Goal: Information Seeking & Learning: Find specific fact

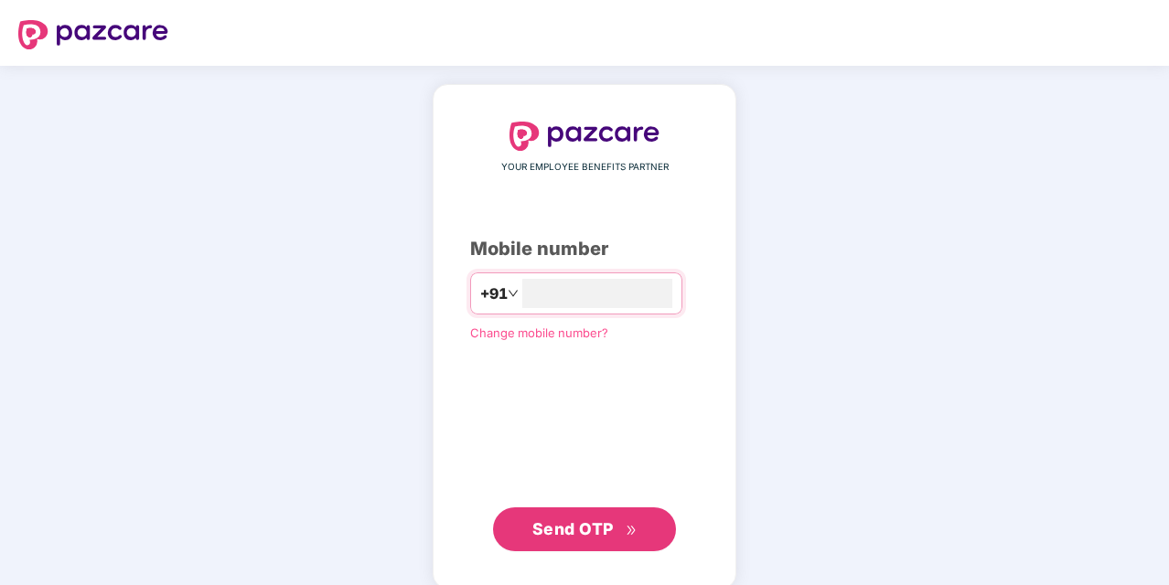
type input "**********"
click at [563, 529] on span "Send OTP" at bounding box center [572, 528] width 81 height 19
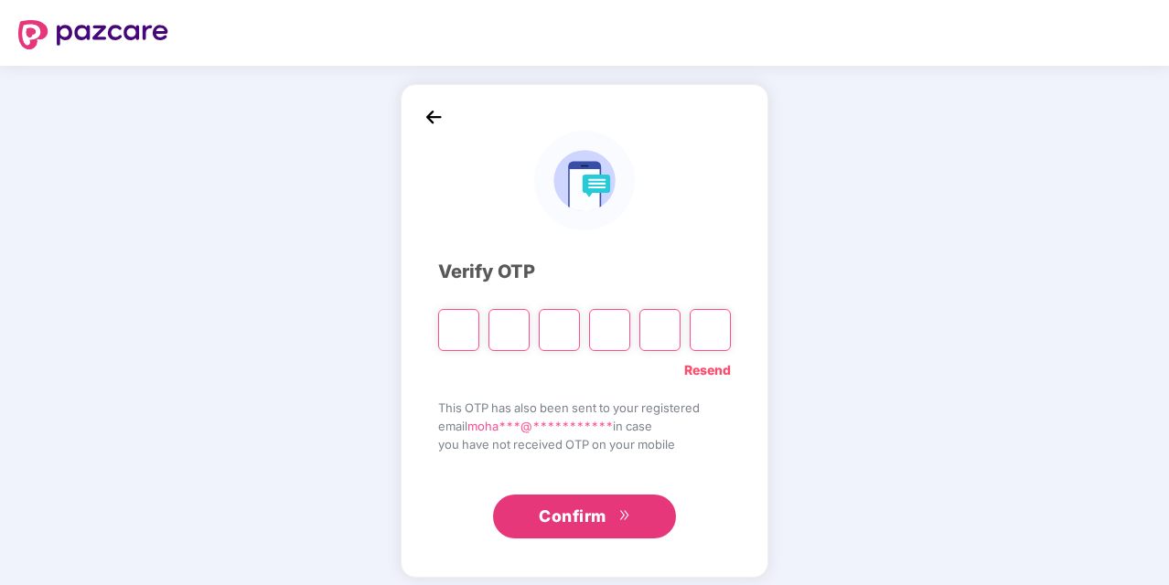
type input "*"
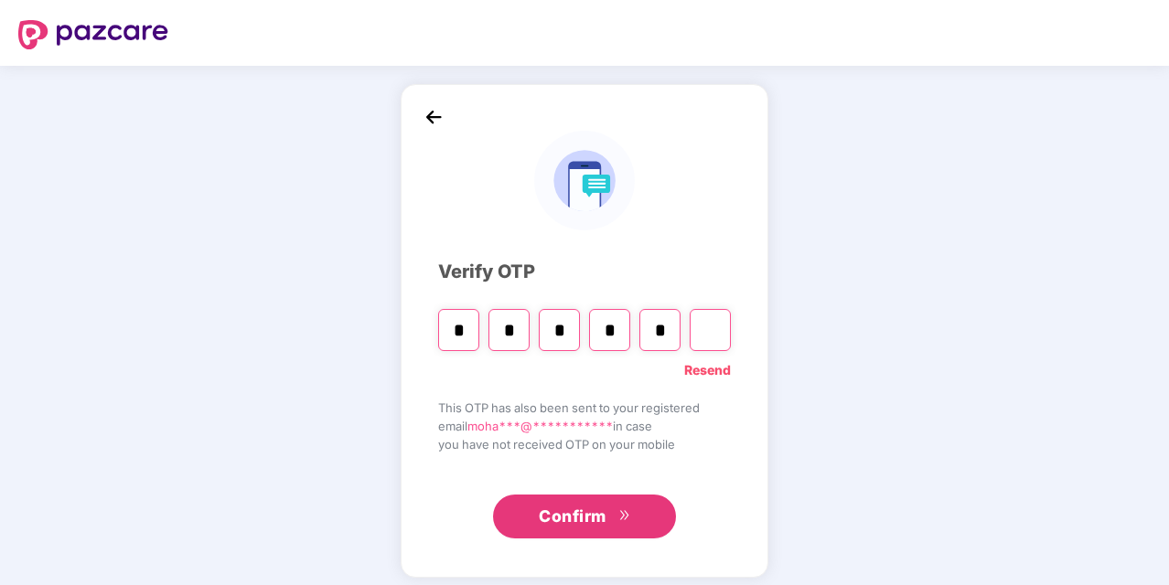
type input "*"
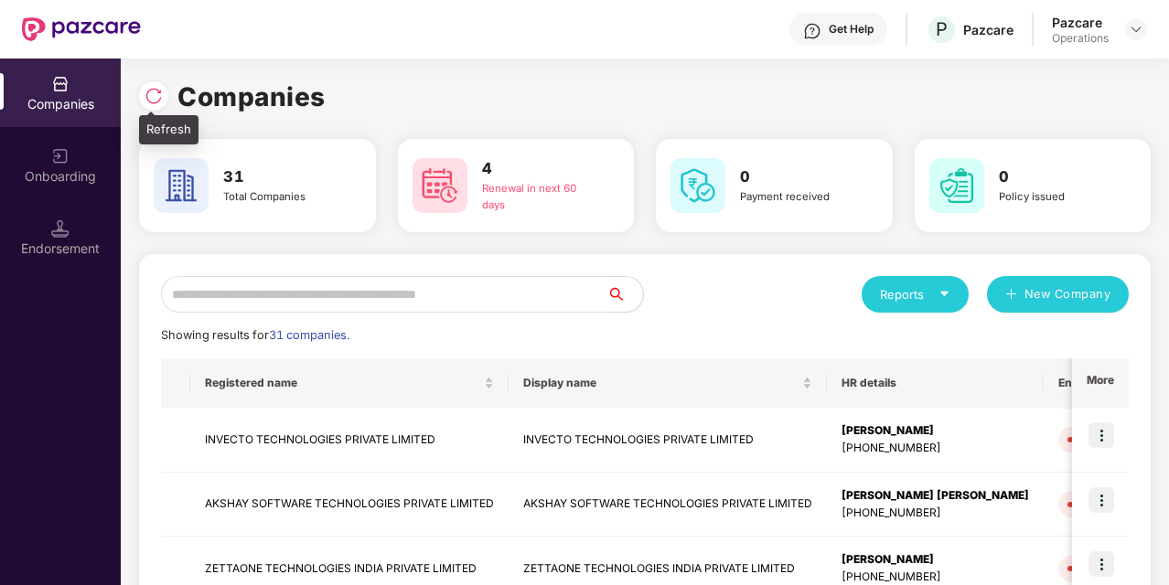
click at [157, 101] on img at bounding box center [154, 96] width 18 height 18
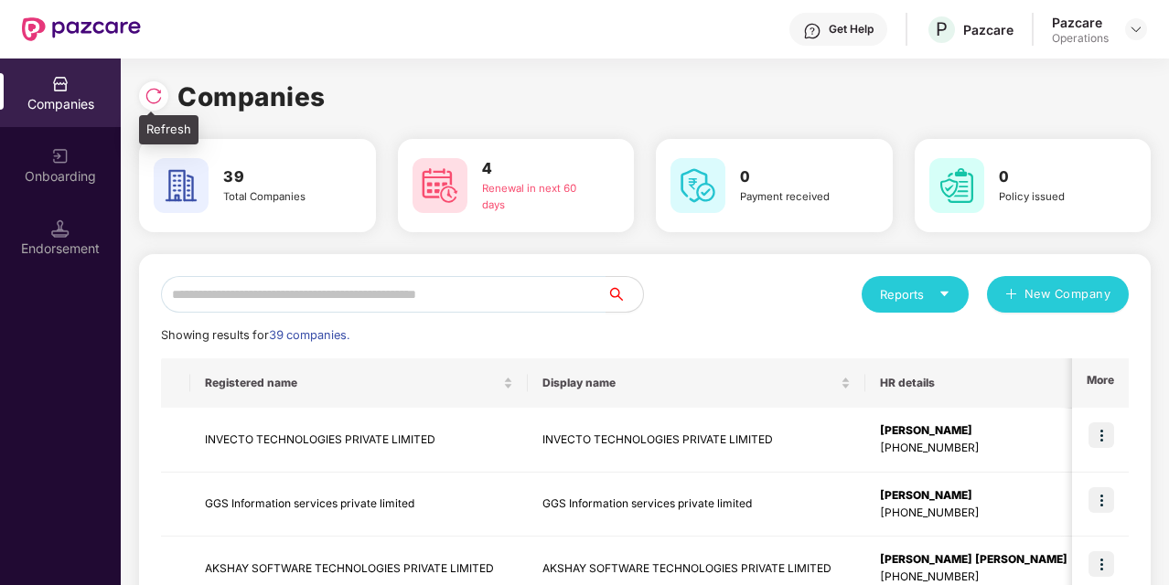
click at [157, 93] on img at bounding box center [154, 96] width 18 height 18
click at [274, 309] on input "text" at bounding box center [383, 294] width 445 height 37
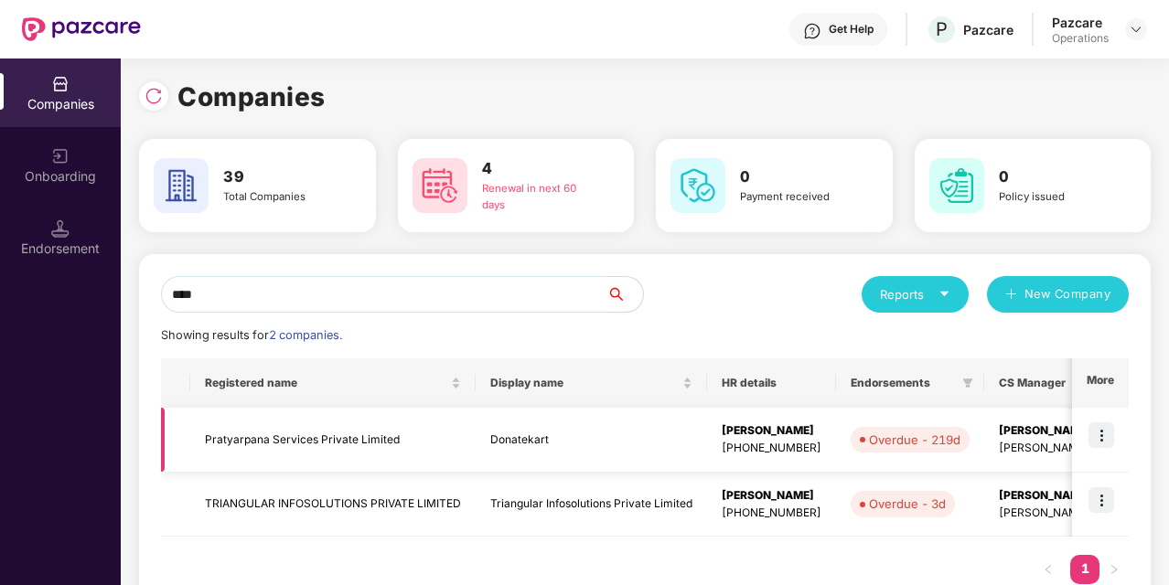
type input "****"
click at [485, 434] on td "Donatekart" at bounding box center [591, 440] width 231 height 65
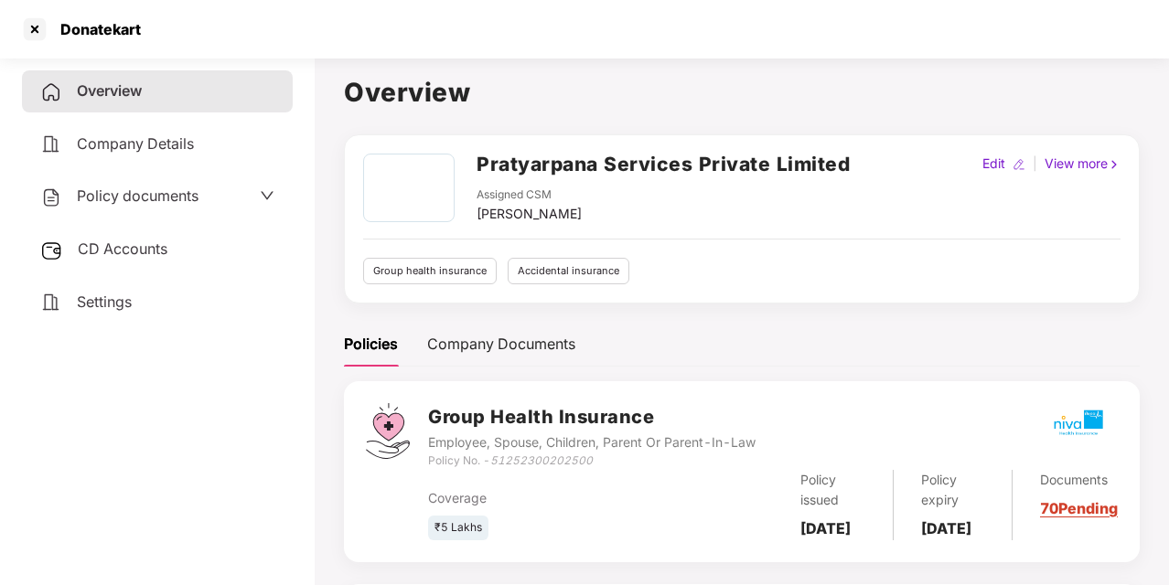
click at [171, 196] on span "Policy documents" at bounding box center [138, 196] width 122 height 18
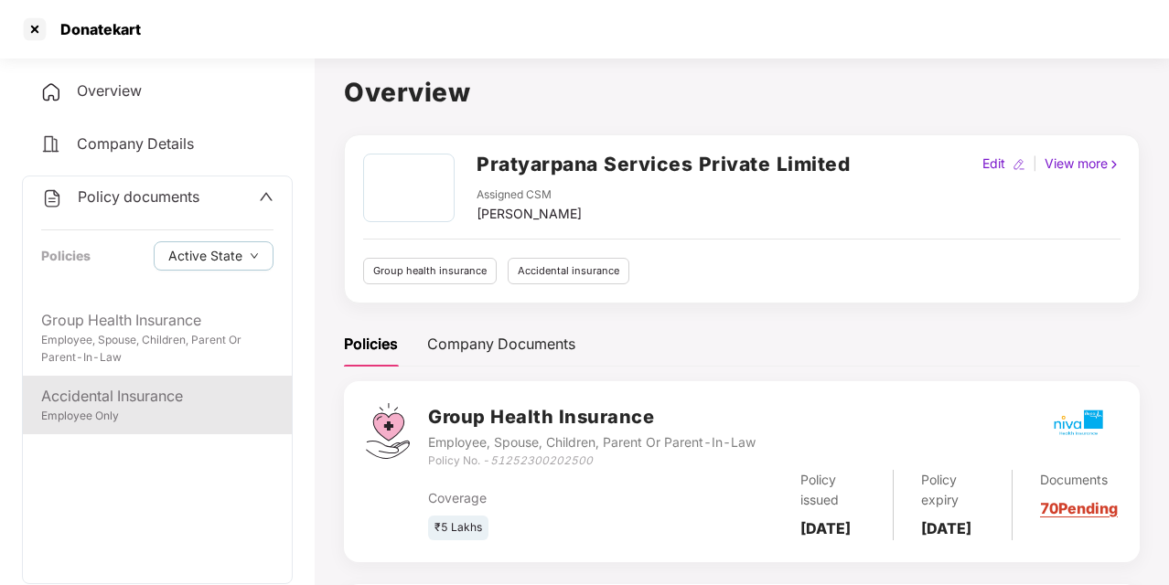
click at [161, 408] on div "Employee Only" at bounding box center [157, 416] width 232 height 17
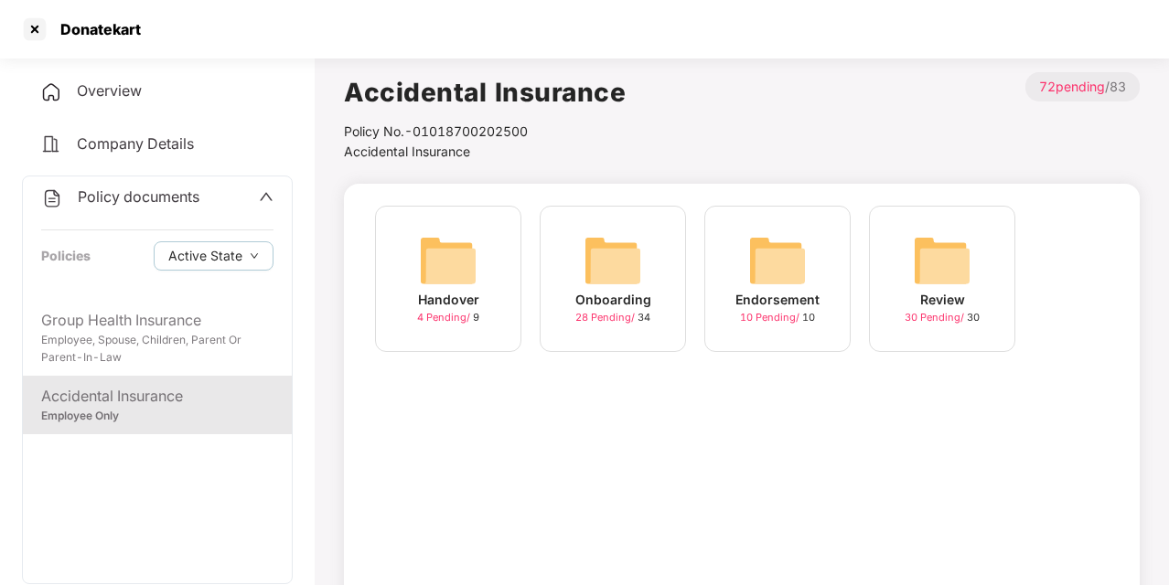
click at [633, 292] on div "Onboarding" at bounding box center [613, 300] width 76 height 20
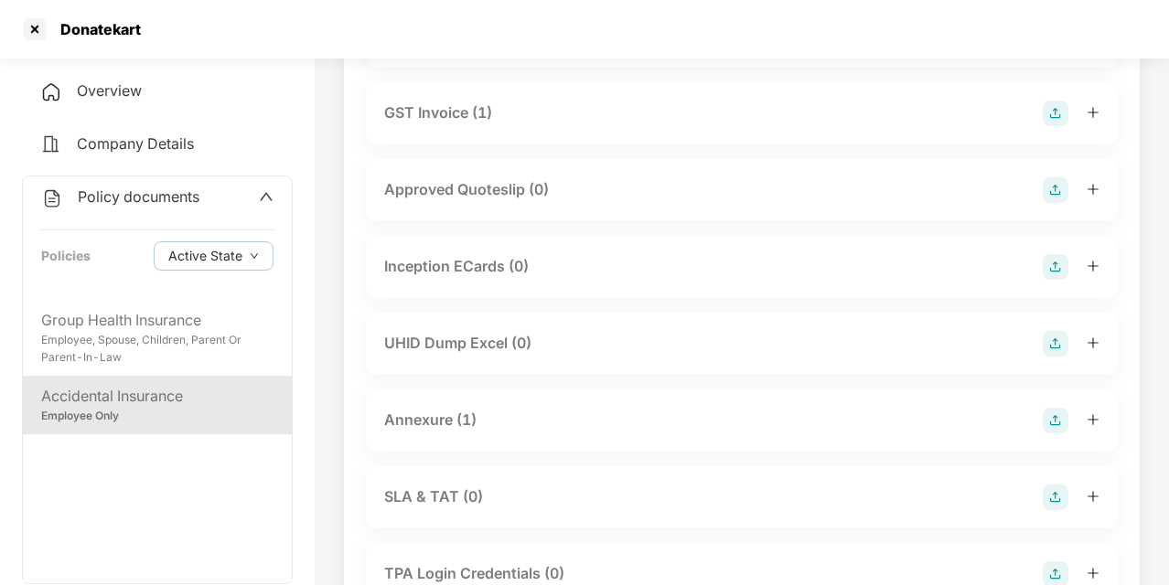
scroll to position [712, 0]
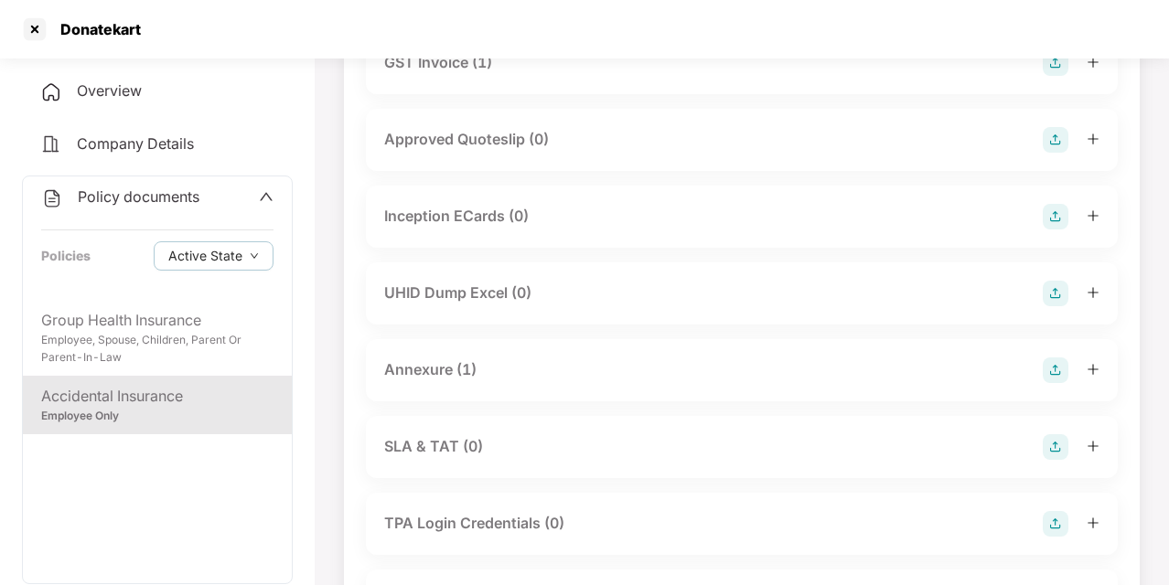
click at [493, 377] on div "Annexure (1)" at bounding box center [741, 371] width 715 height 26
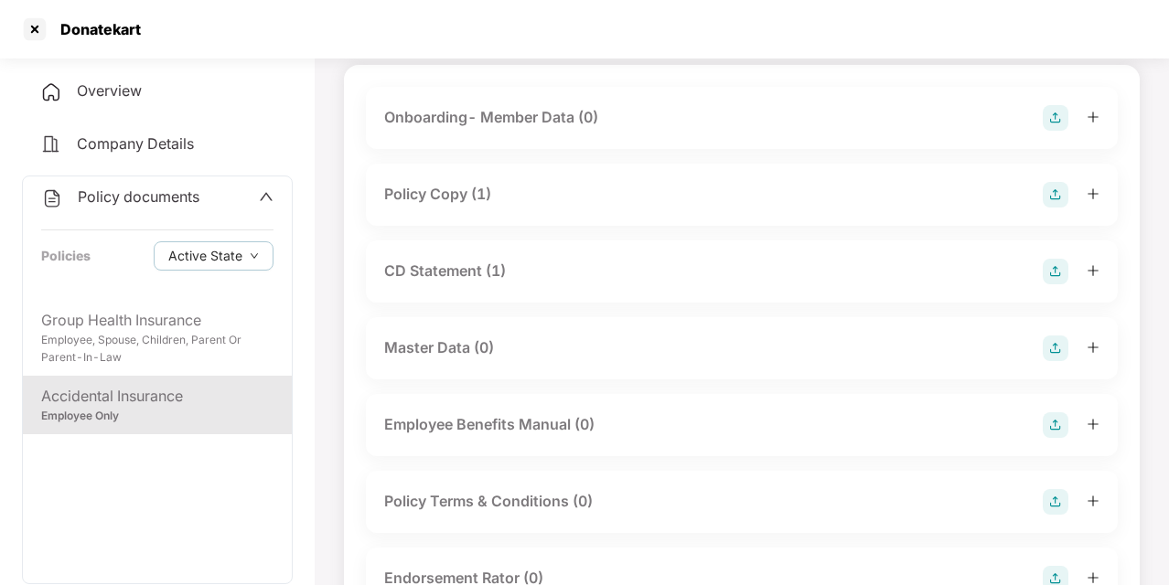
scroll to position [118, 0]
click at [465, 275] on div "CD Statement (1)" at bounding box center [445, 272] width 122 height 23
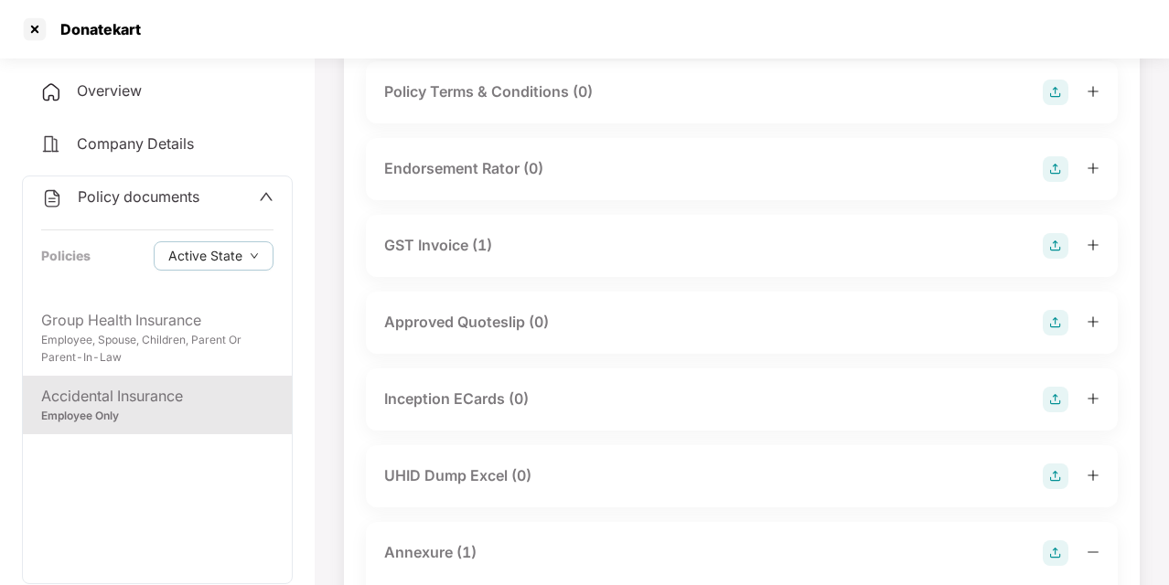
scroll to position [783, 0]
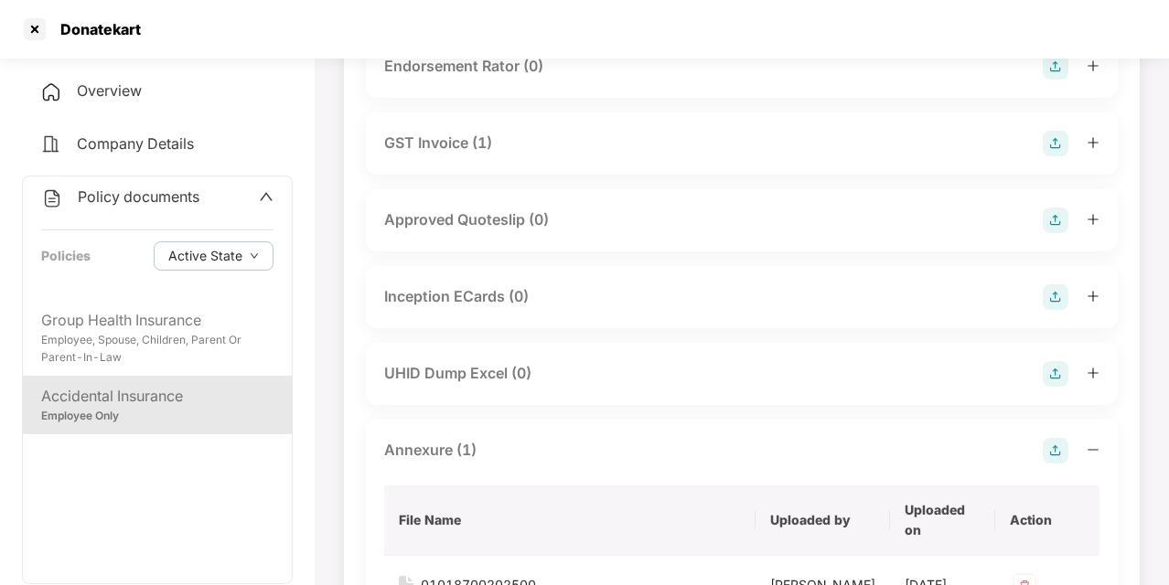
click at [461, 458] on div "Annexure (1)" at bounding box center [430, 450] width 92 height 23
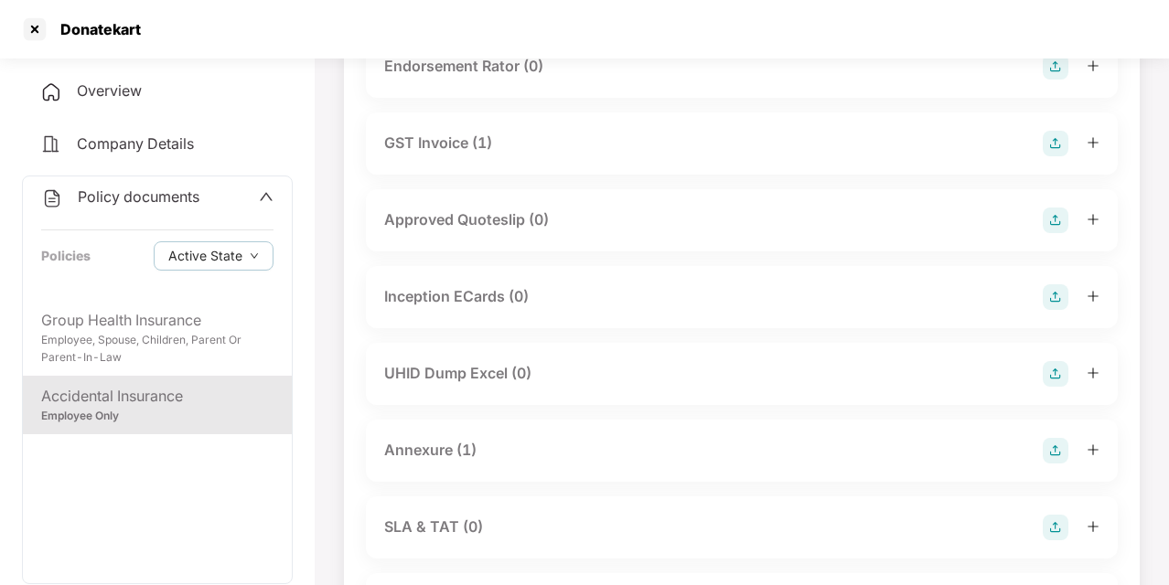
click at [461, 458] on div "Annexure (1)" at bounding box center [430, 450] width 92 height 23
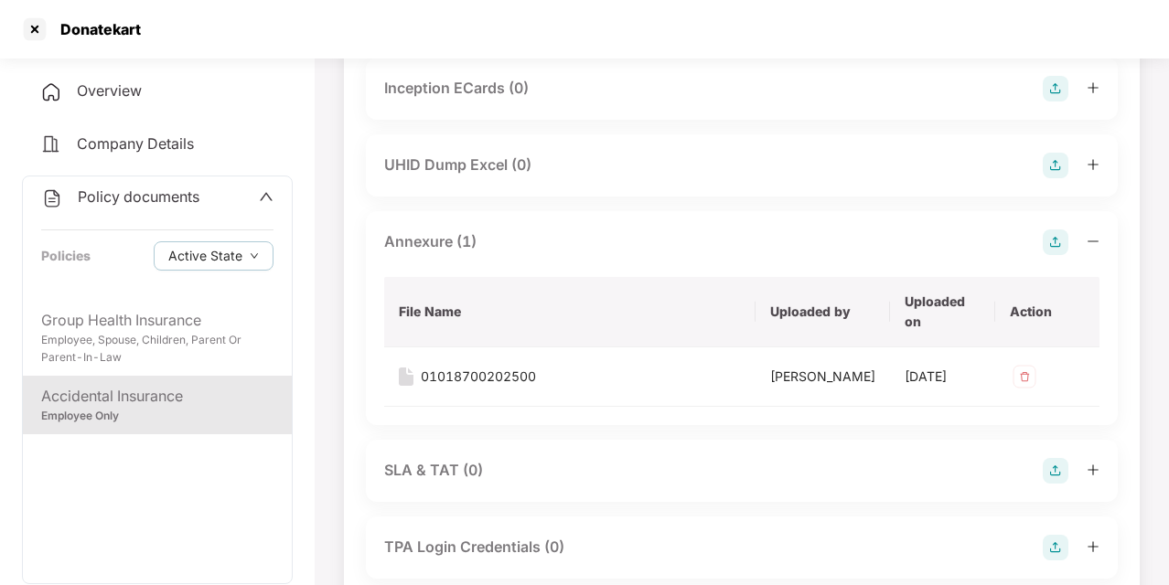
scroll to position [1004, 0]
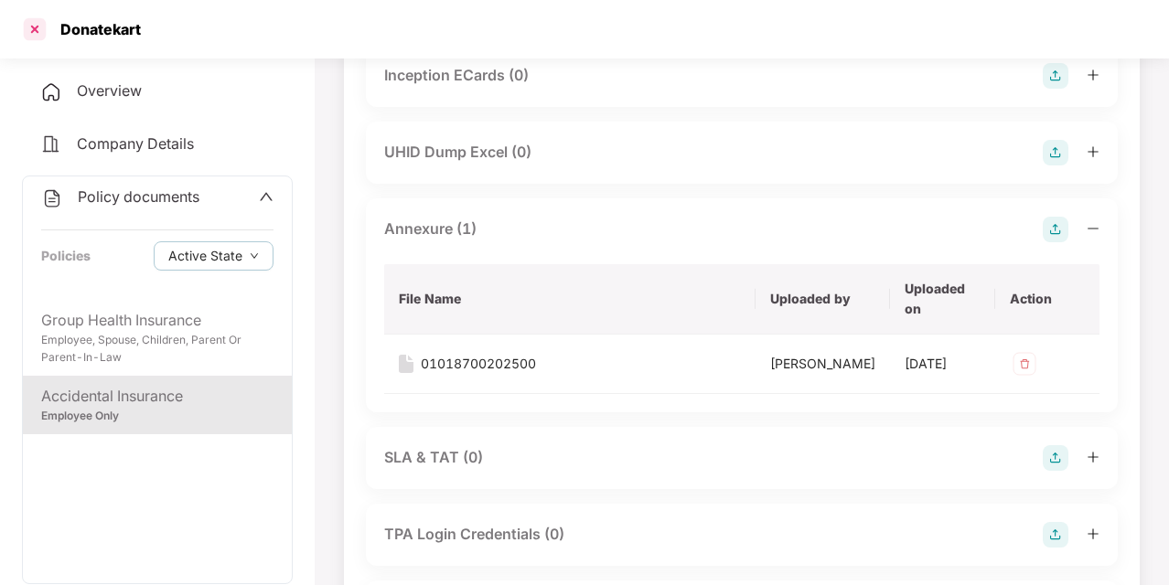
click at [38, 35] on div at bounding box center [34, 29] width 29 height 29
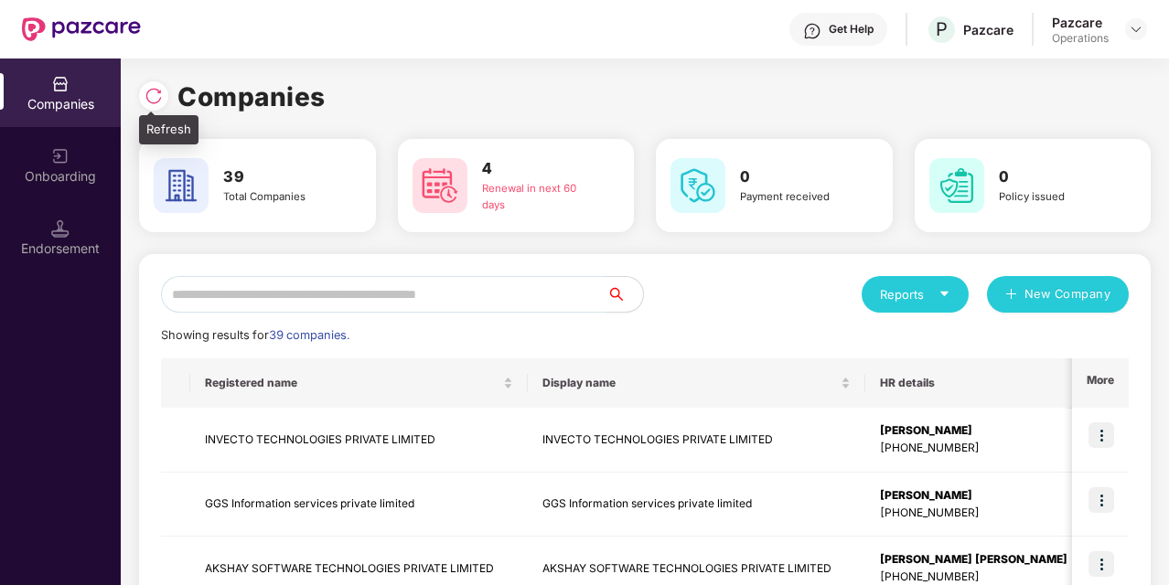
click at [145, 87] on img at bounding box center [154, 96] width 18 height 18
click at [251, 298] on input "text" at bounding box center [383, 294] width 445 height 37
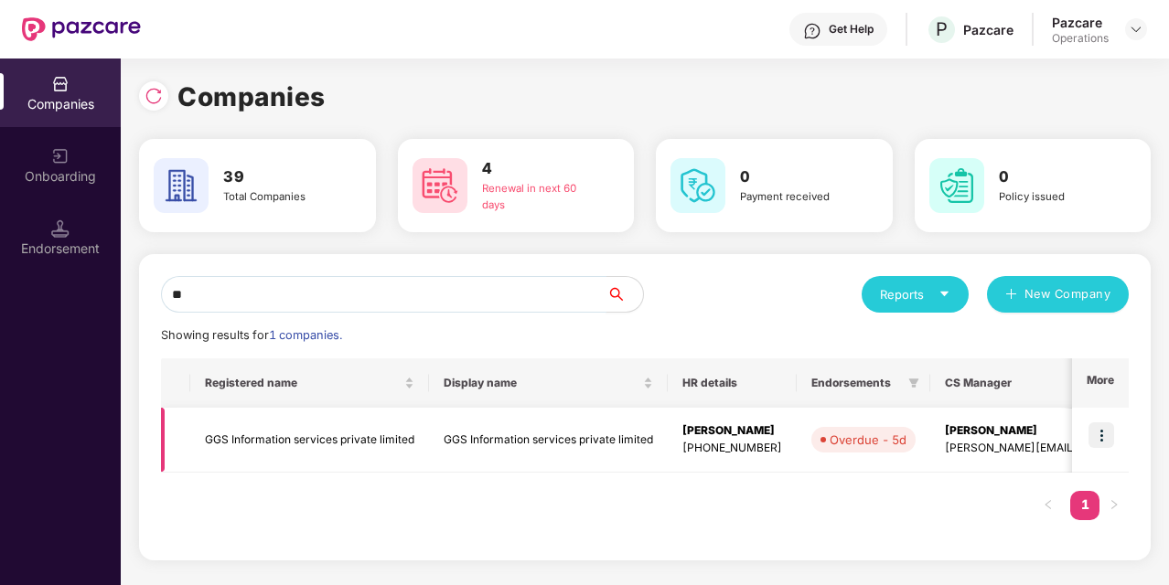
type input "**"
click at [1101, 433] on img at bounding box center [1101, 436] width 26 height 26
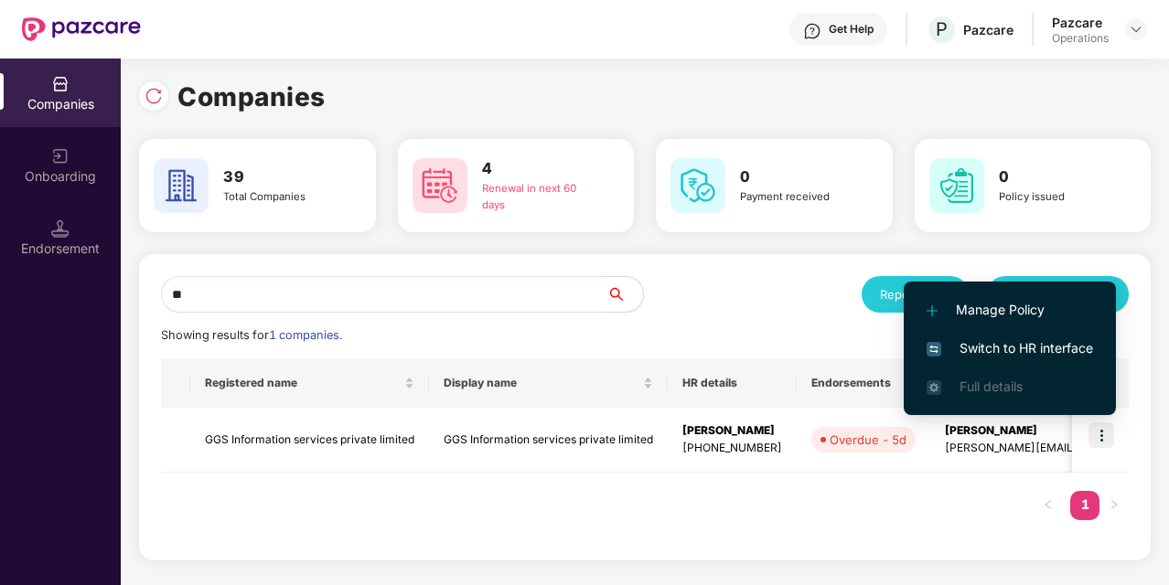
click at [991, 356] on span "Switch to HR interface" at bounding box center [1009, 348] width 166 height 20
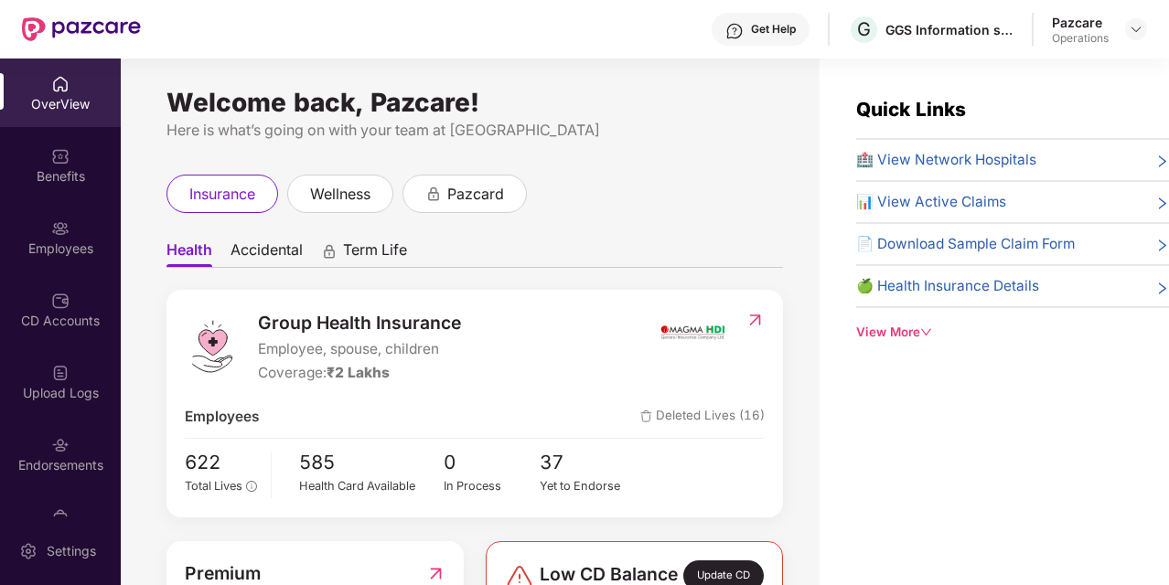
click at [51, 440] on img at bounding box center [60, 445] width 18 height 18
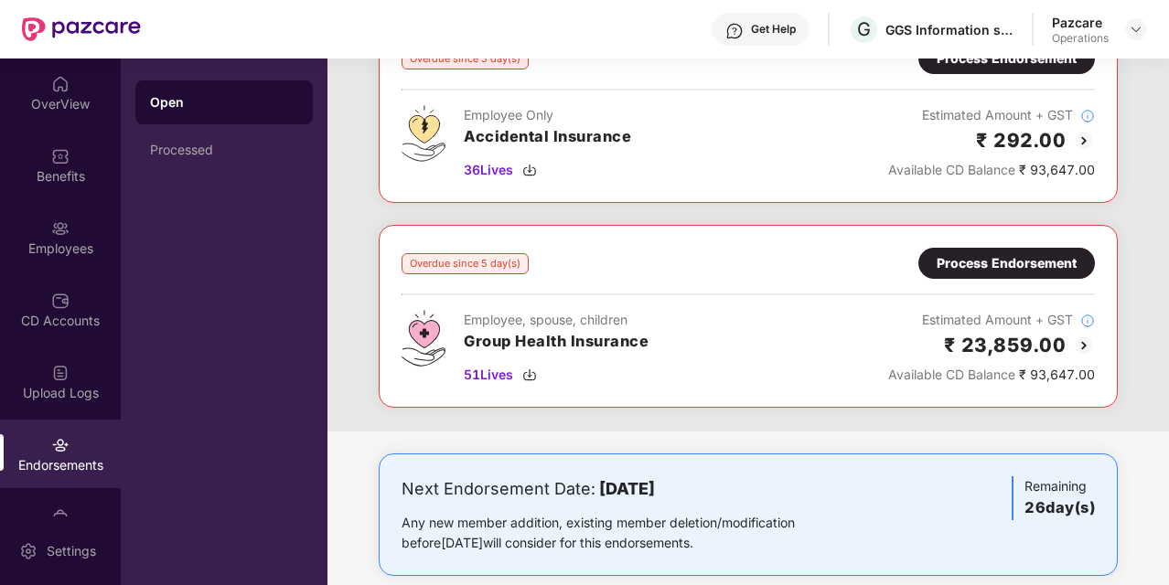
scroll to position [145, 0]
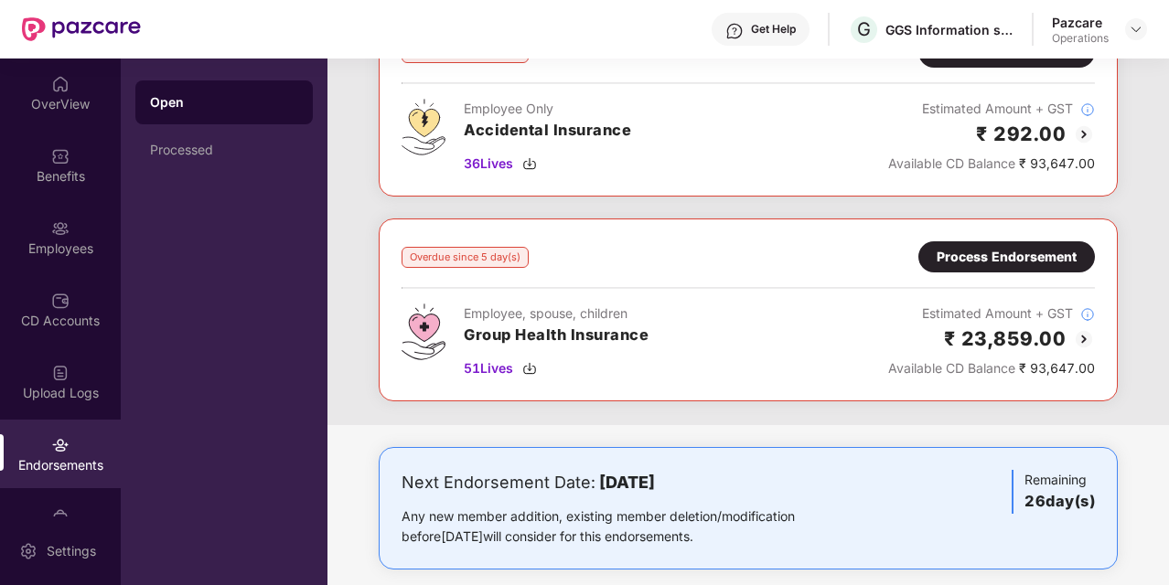
click at [1010, 254] on div "Process Endorsement" at bounding box center [1007, 257] width 140 height 20
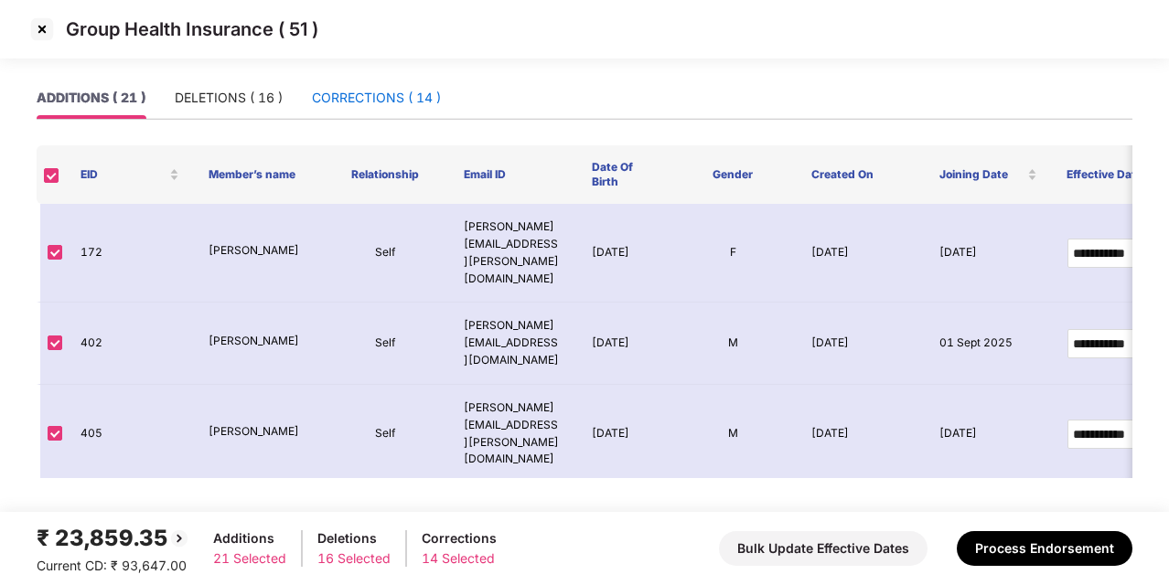
click at [378, 106] on div "CORRECTIONS ( 14 )" at bounding box center [376, 98] width 129 height 20
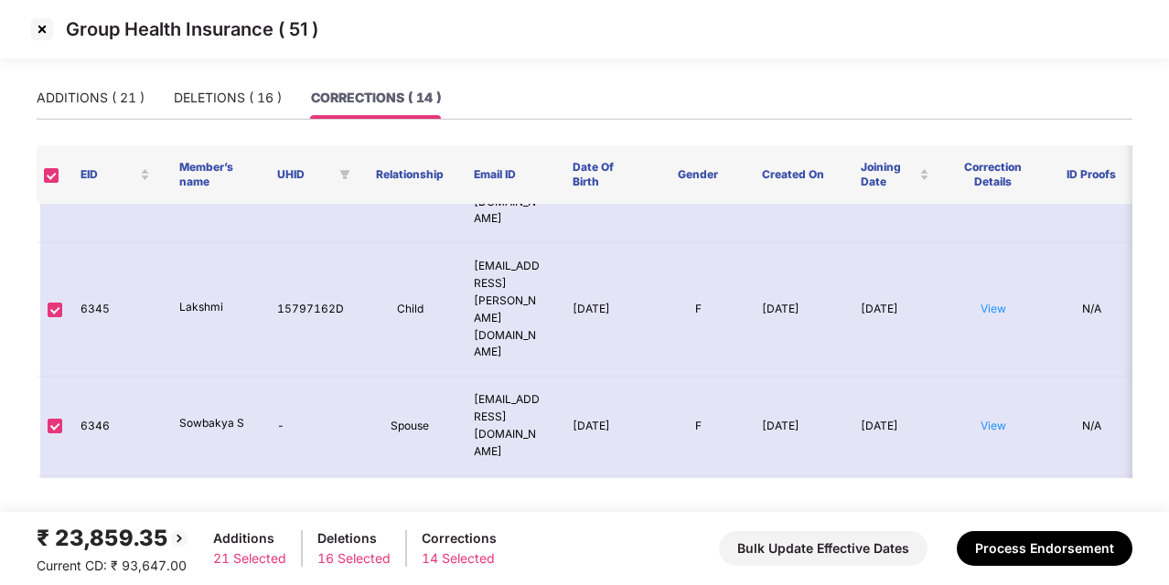
scroll to position [502, 0]
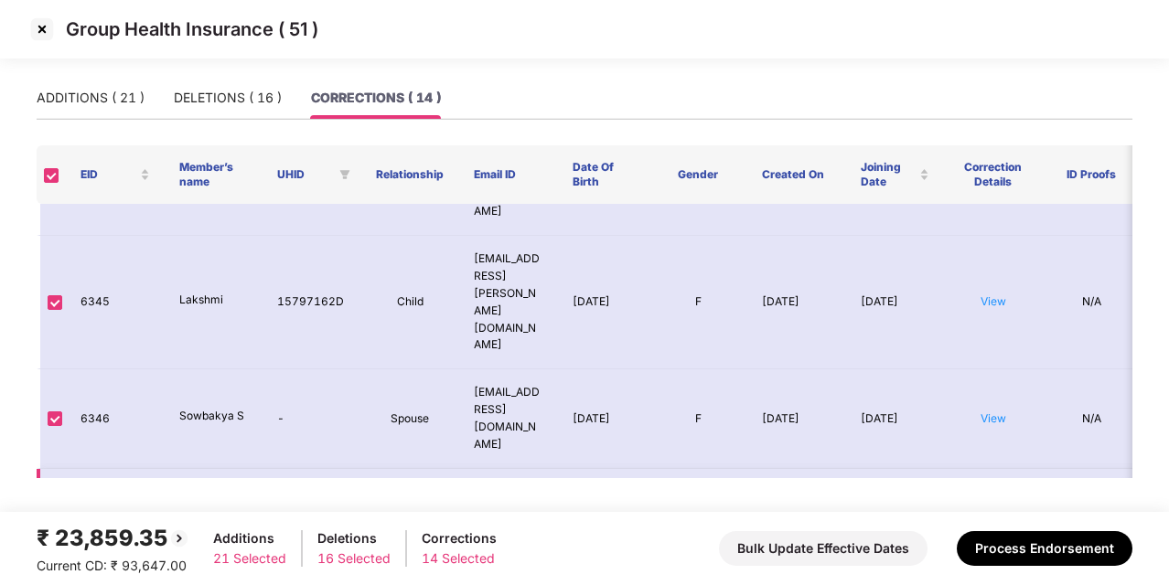
click at [1000, 545] on link "View" at bounding box center [993, 552] width 26 height 14
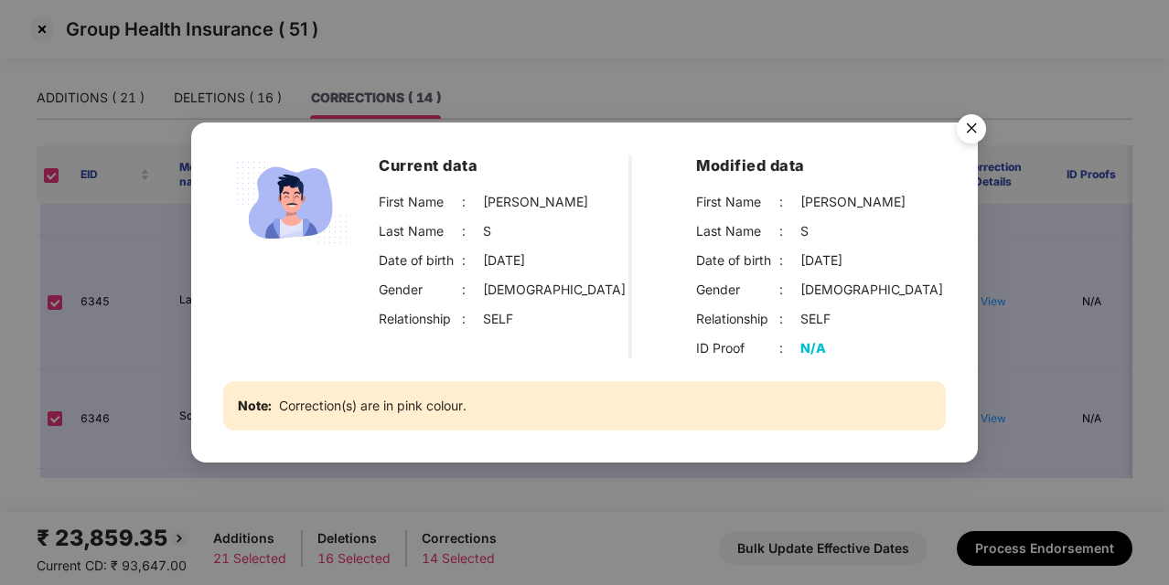
click at [979, 128] on img "Close" at bounding box center [971, 131] width 51 height 51
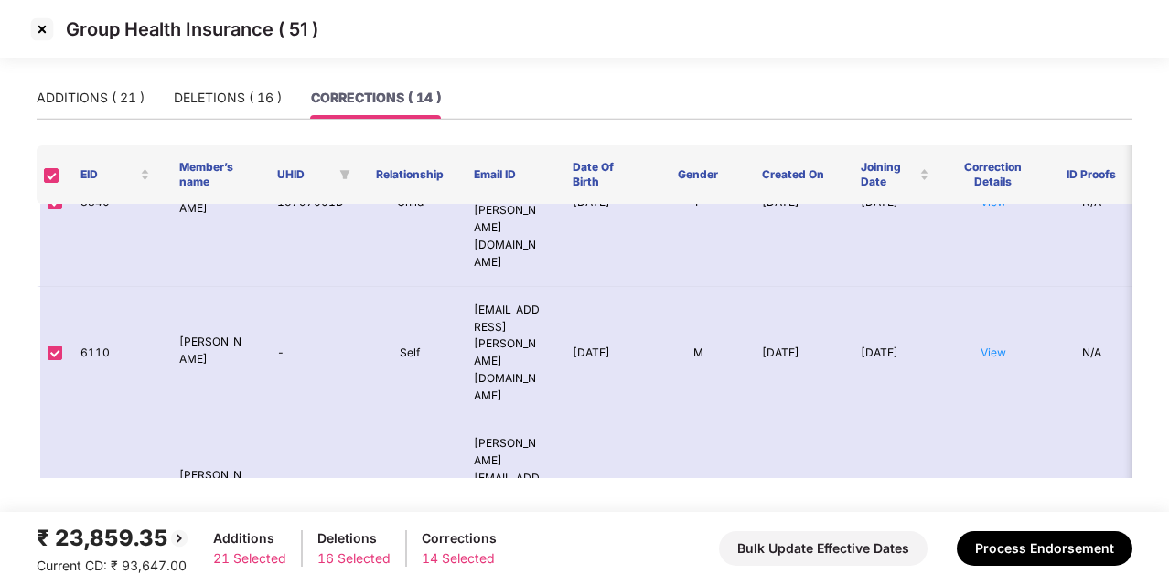
scroll to position [0, 0]
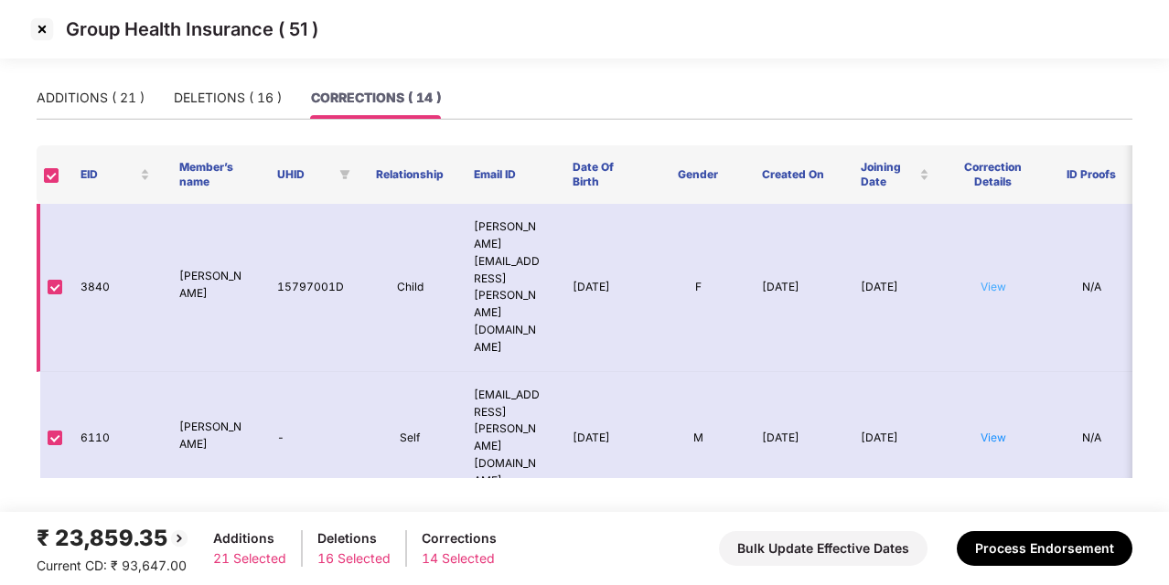
click at [997, 280] on link "View" at bounding box center [993, 287] width 26 height 14
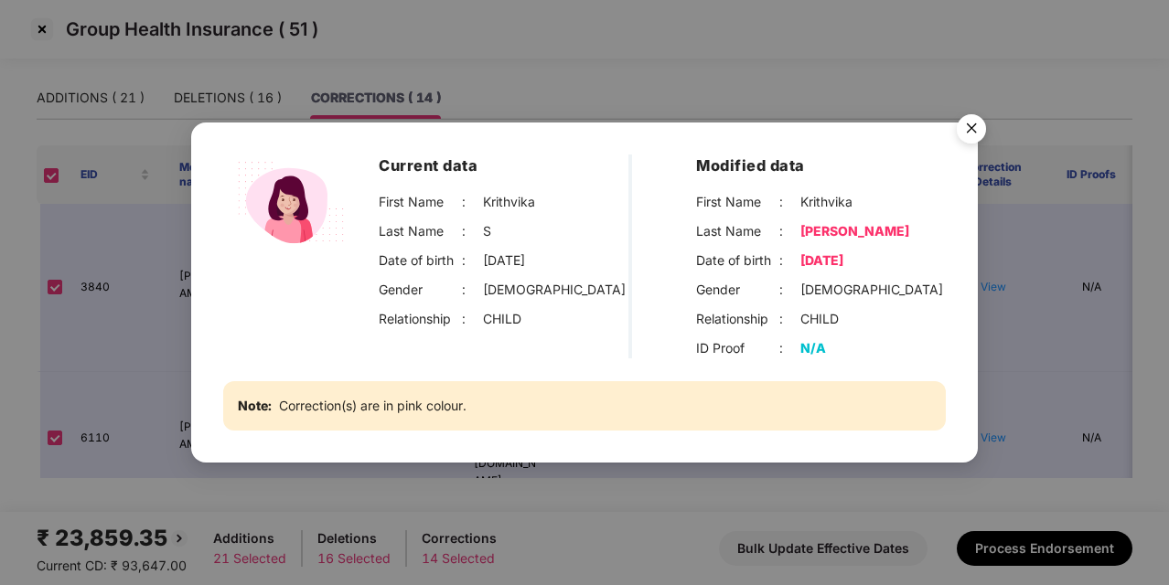
click at [975, 126] on img "Close" at bounding box center [971, 131] width 51 height 51
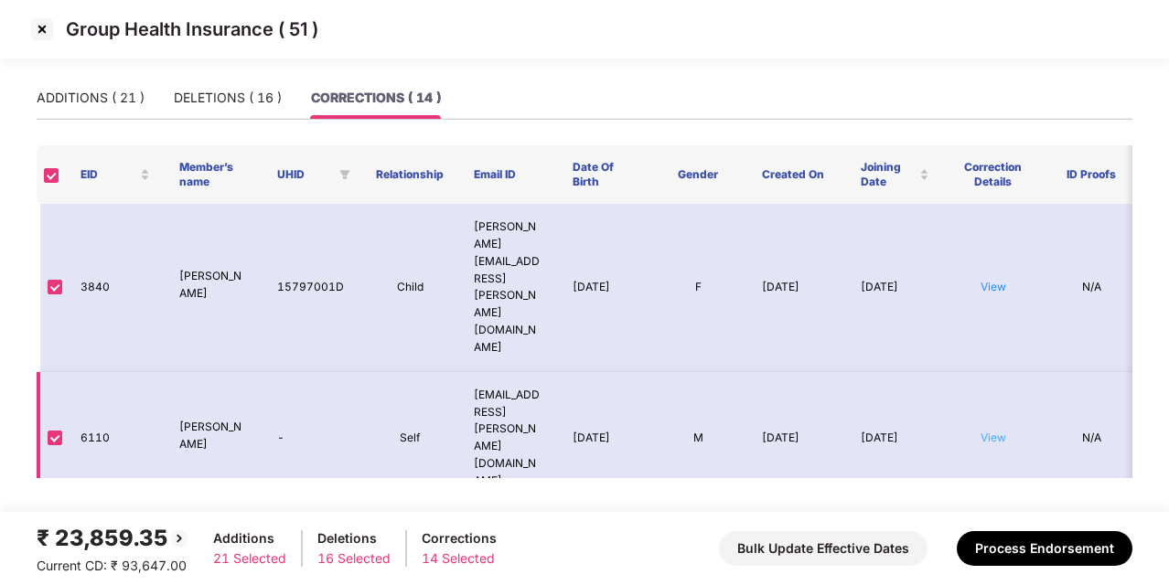
click at [997, 431] on link "View" at bounding box center [993, 438] width 26 height 14
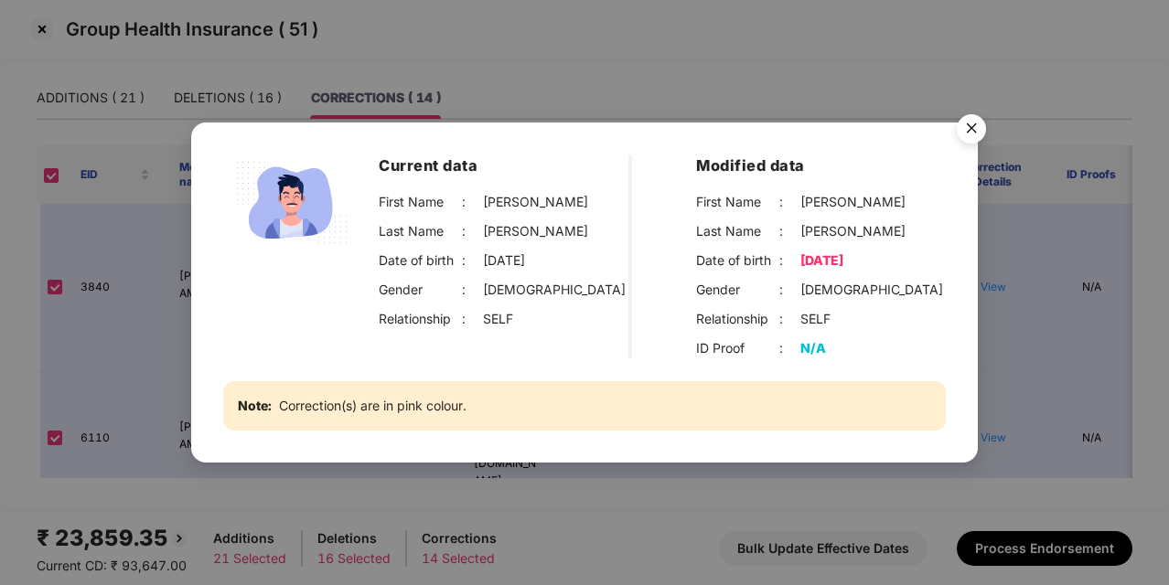
click at [966, 123] on img "Close" at bounding box center [971, 131] width 51 height 51
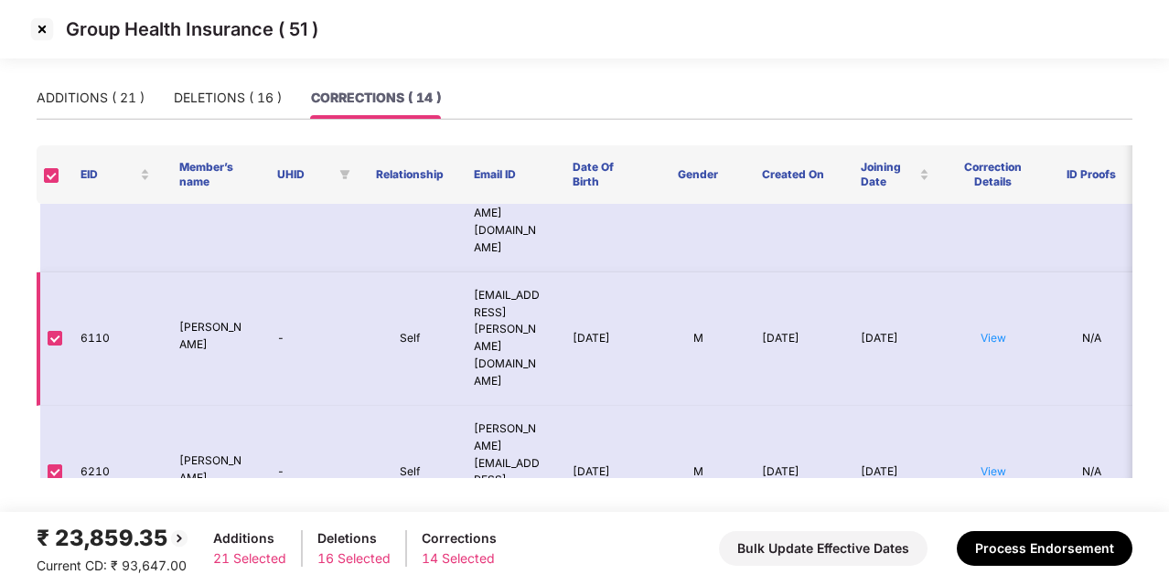
scroll to position [102, 0]
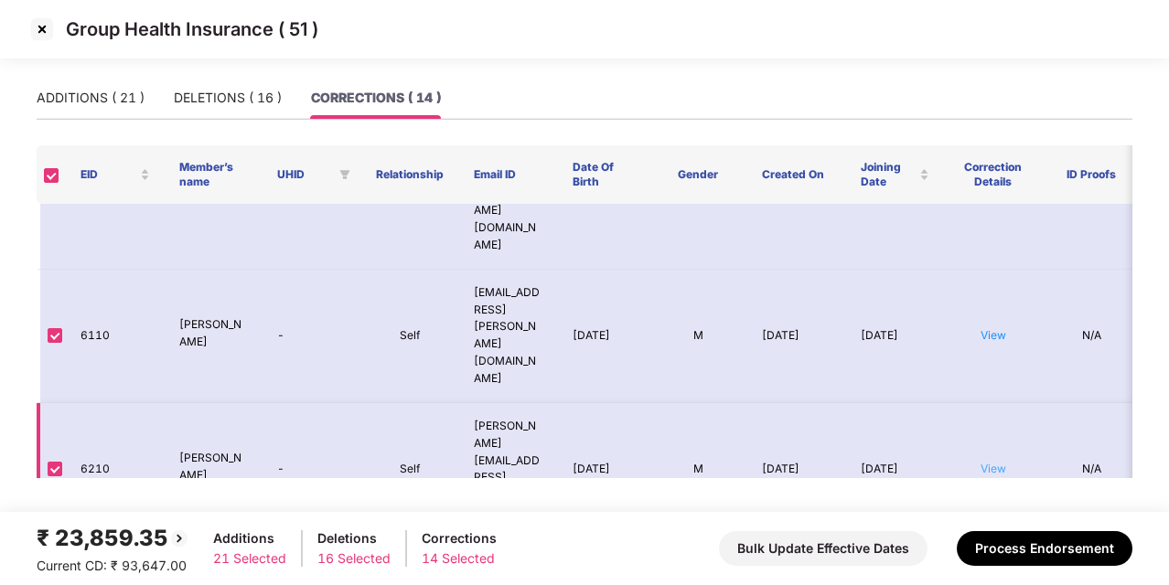
click at [1001, 462] on link "View" at bounding box center [993, 469] width 26 height 14
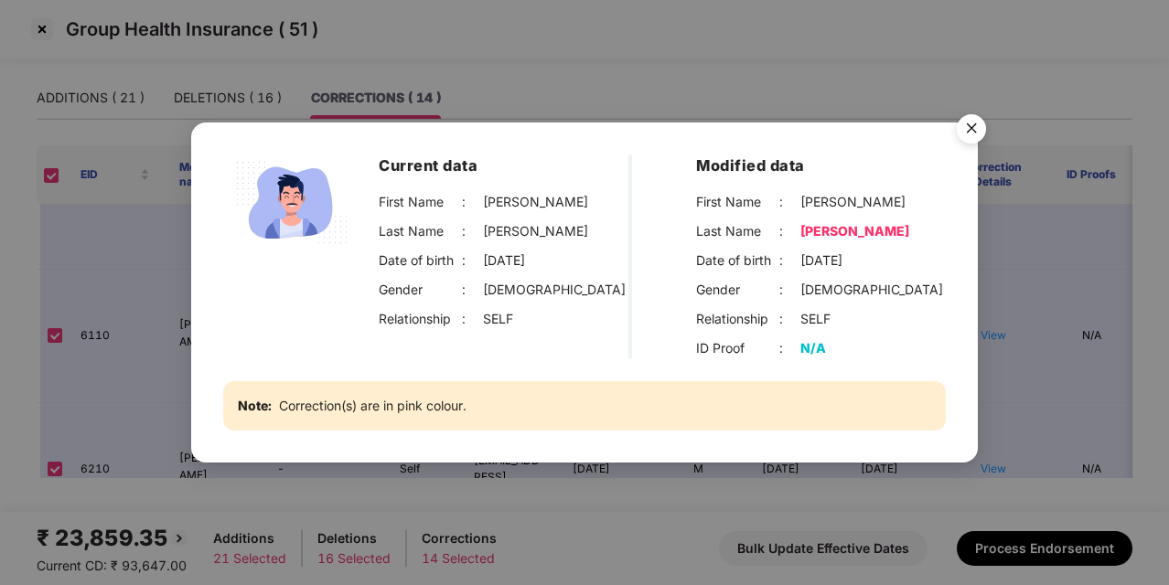
click at [979, 115] on img "Close" at bounding box center [971, 131] width 51 height 51
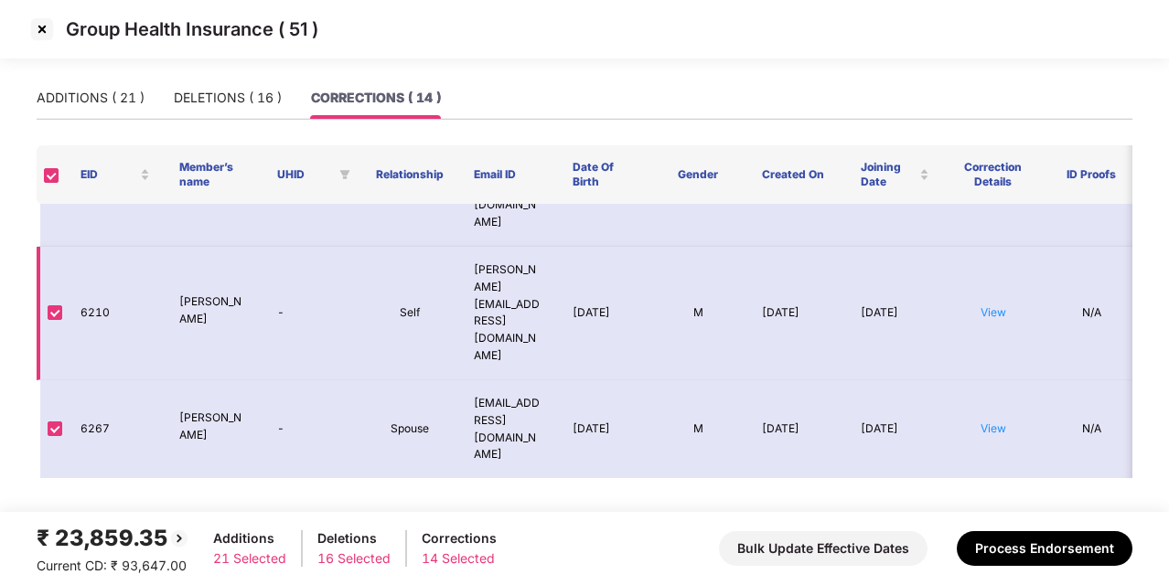
scroll to position [261, 0]
click at [997, 379] on td "View" at bounding box center [993, 428] width 99 height 99
click at [995, 420] on link "View" at bounding box center [993, 427] width 26 height 14
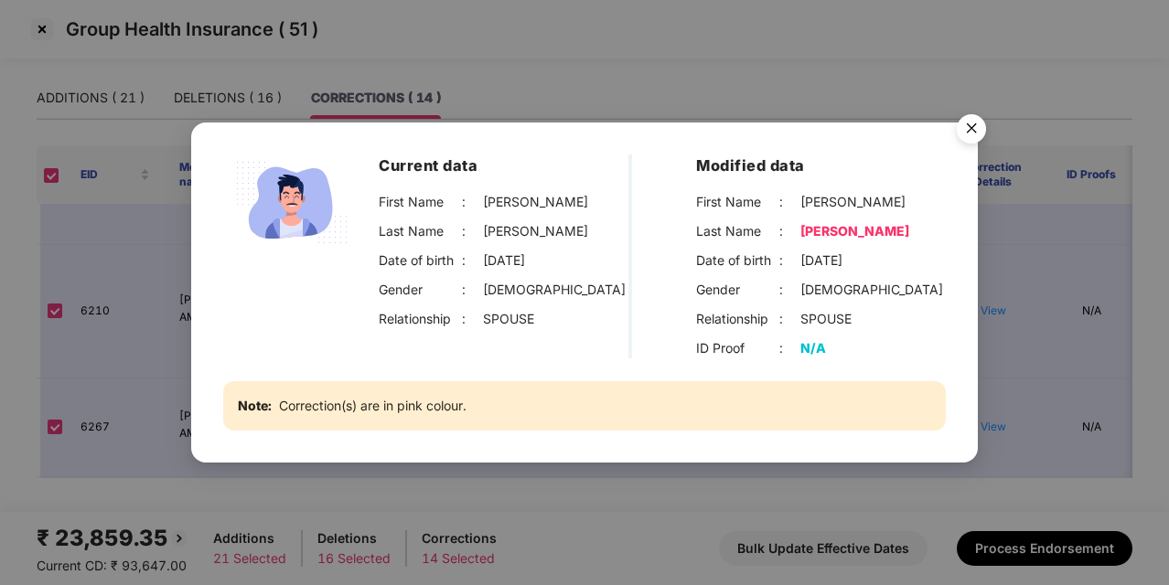
click at [984, 132] on img "Close" at bounding box center [971, 131] width 51 height 51
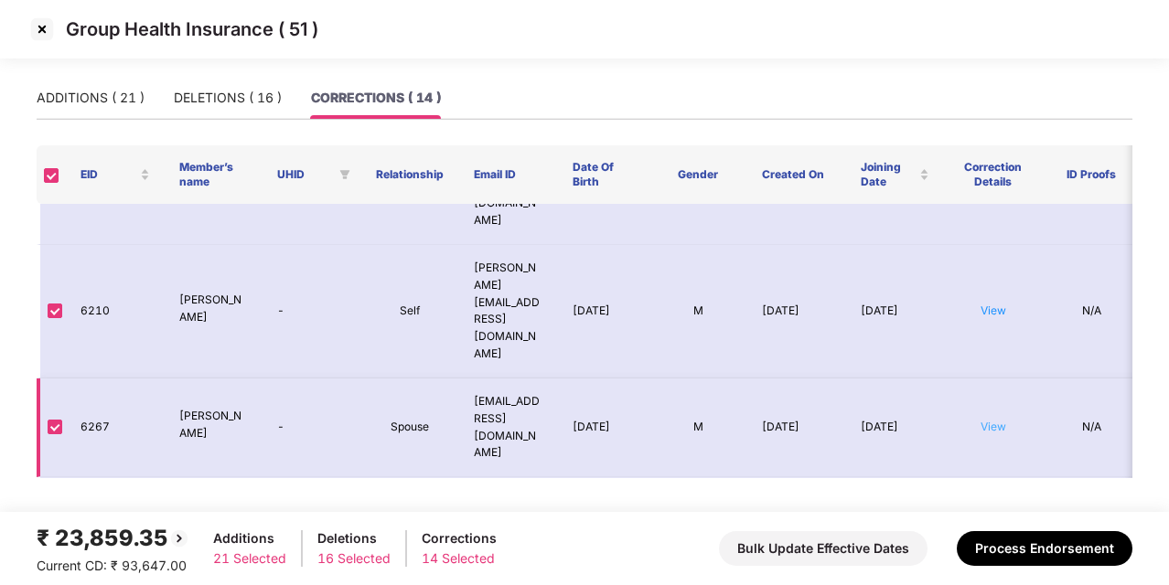
click at [995, 420] on link "View" at bounding box center [993, 427] width 26 height 14
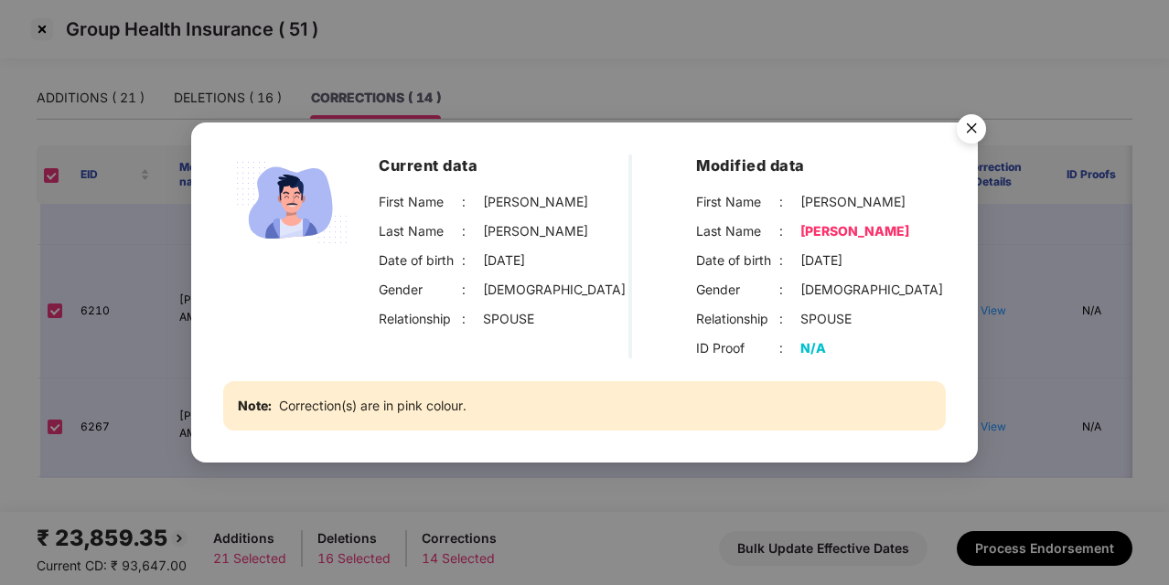
click at [965, 134] on img "Close" at bounding box center [971, 131] width 51 height 51
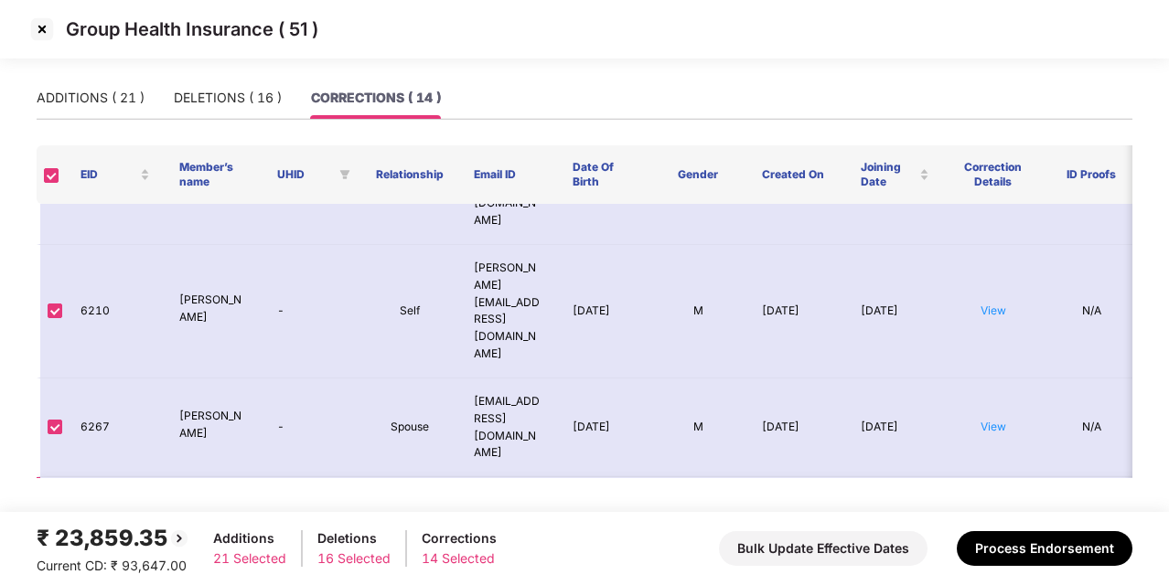
drag, startPoint x: 1007, startPoint y: 359, endPoint x: 995, endPoint y: 362, distance: 12.4
click at [995, 477] on td "View" at bounding box center [993, 544] width 99 height 134
click at [995, 536] on link "View" at bounding box center [993, 543] width 26 height 14
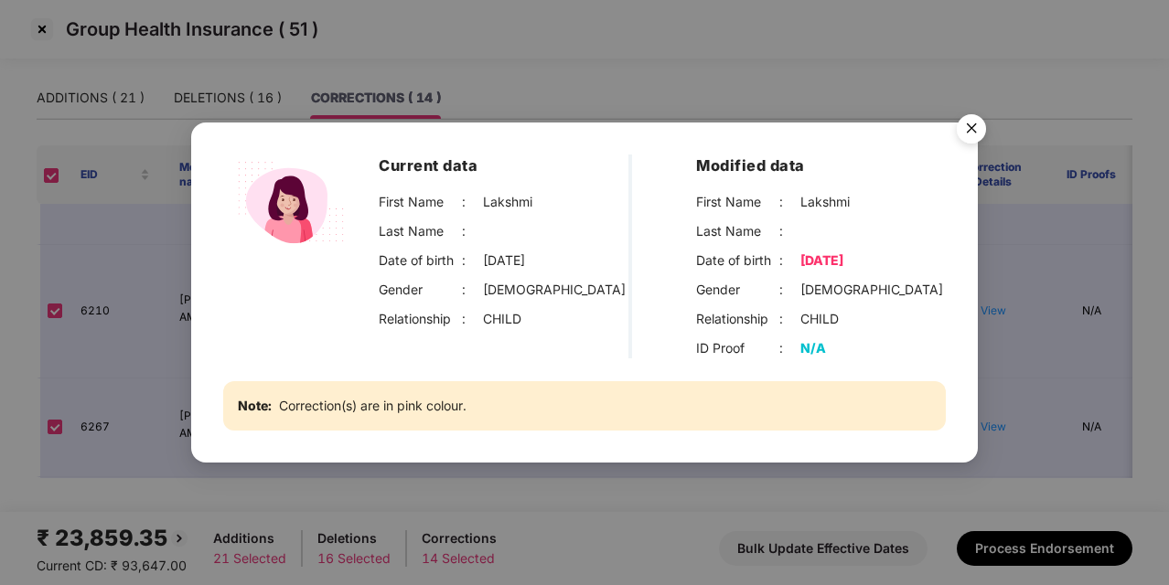
click at [982, 121] on img "Close" at bounding box center [971, 131] width 51 height 51
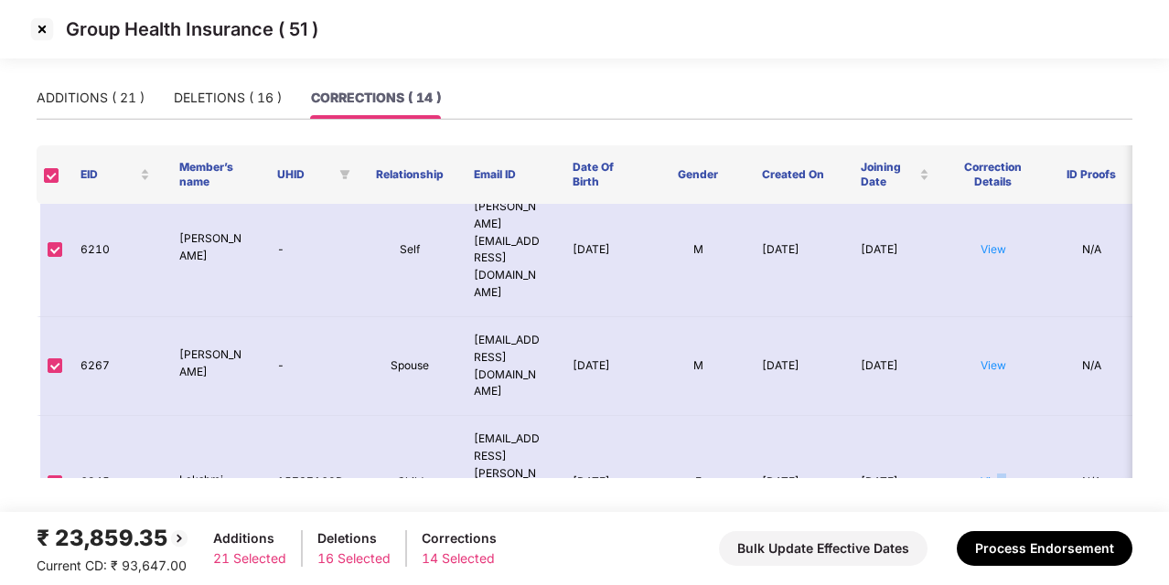
scroll to position [328, 0]
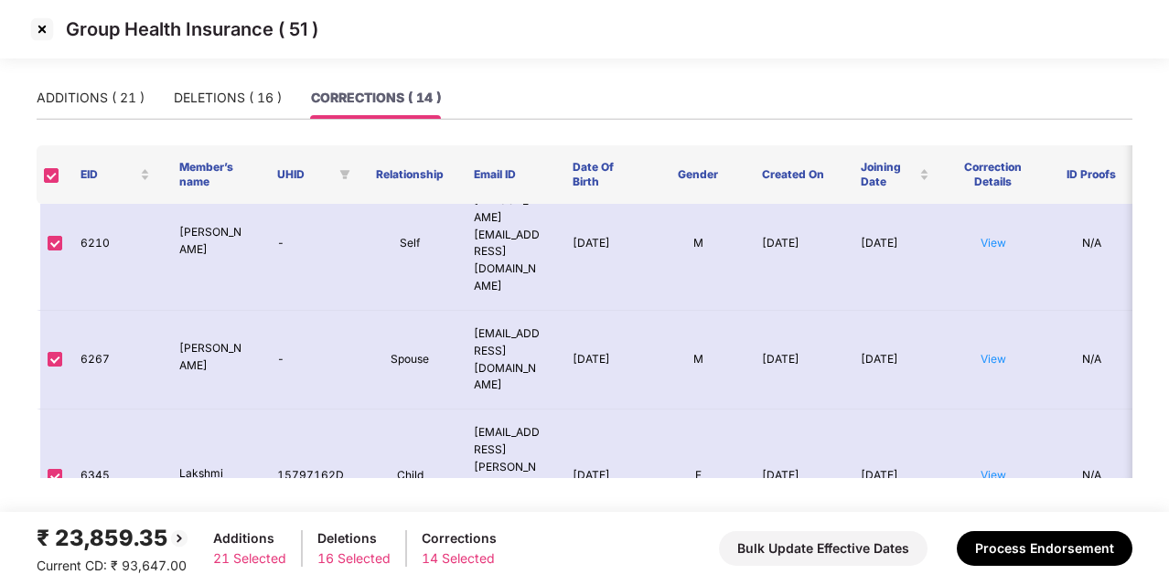
click at [988, 584] on link "View" at bounding box center [993, 592] width 26 height 14
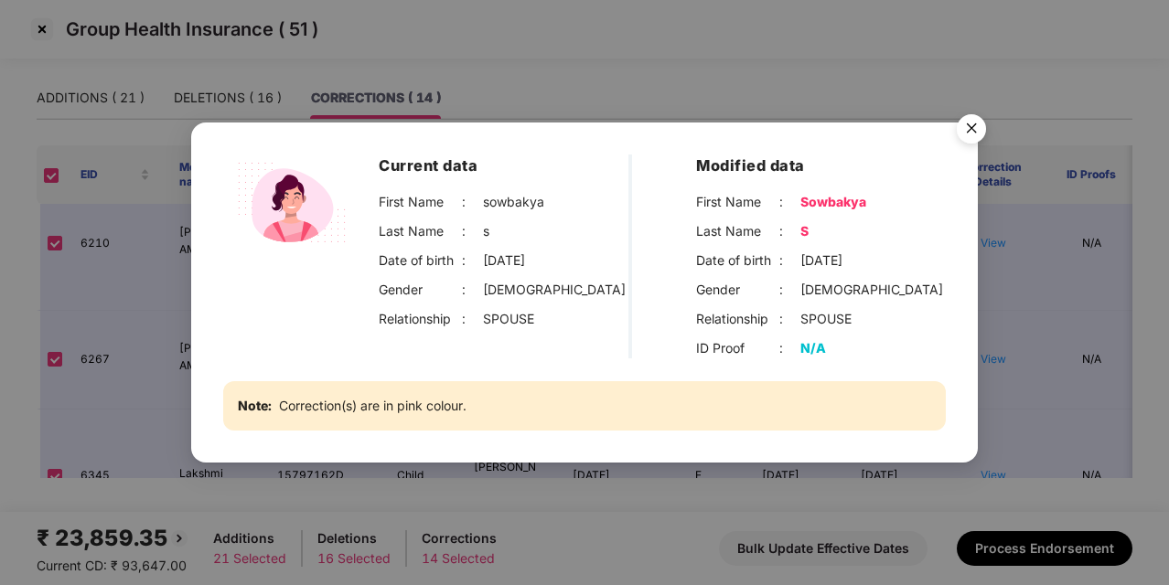
click at [969, 123] on img "Close" at bounding box center [971, 131] width 51 height 51
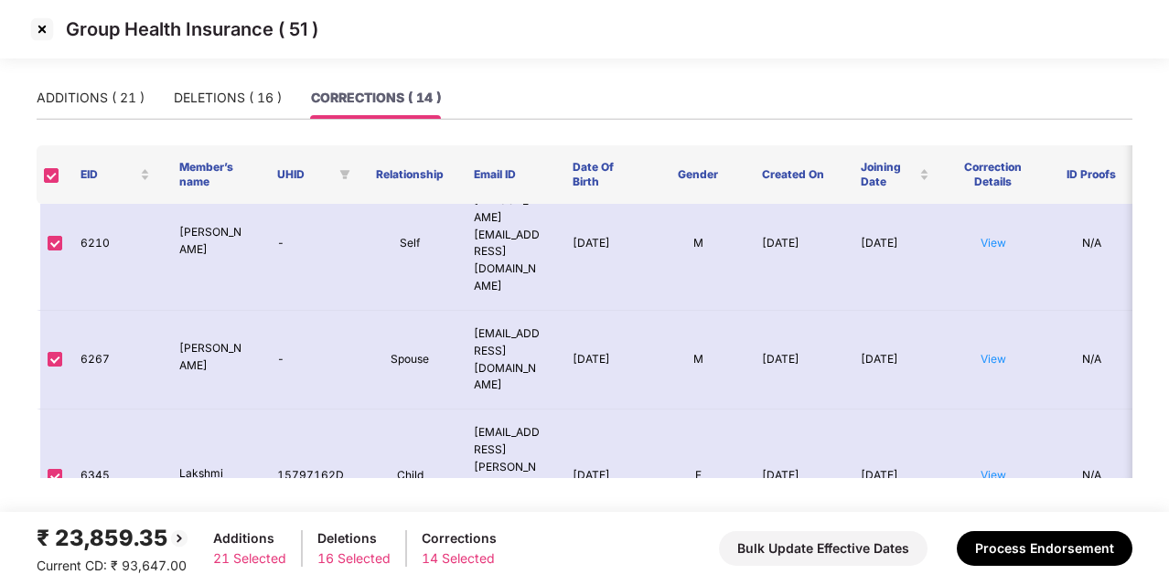
click at [39, 28] on img at bounding box center [41, 29] width 29 height 29
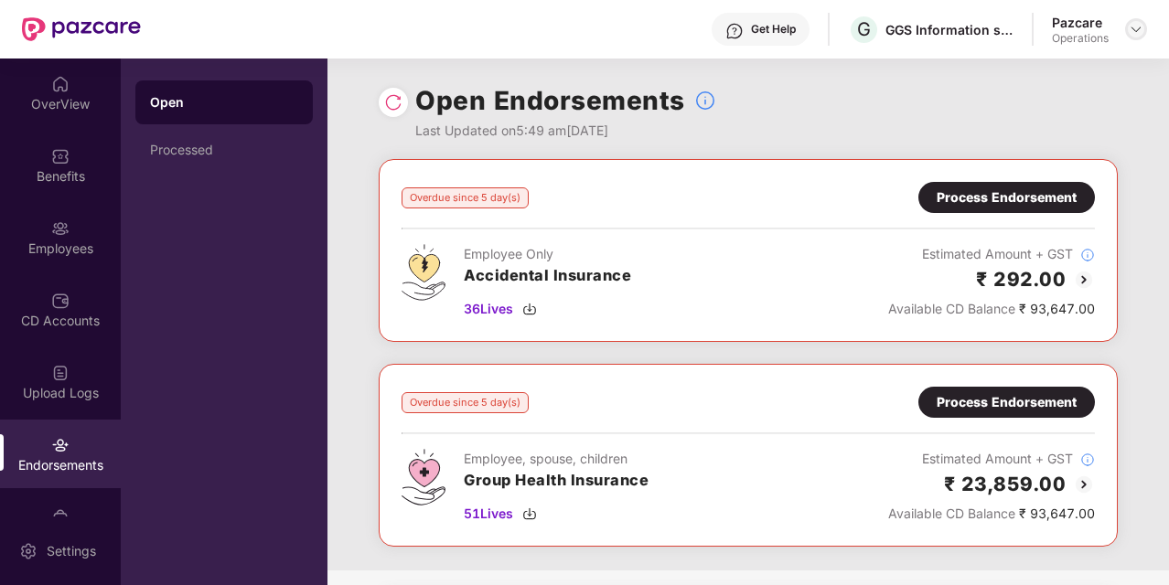
click at [1142, 27] on img at bounding box center [1136, 29] width 15 height 15
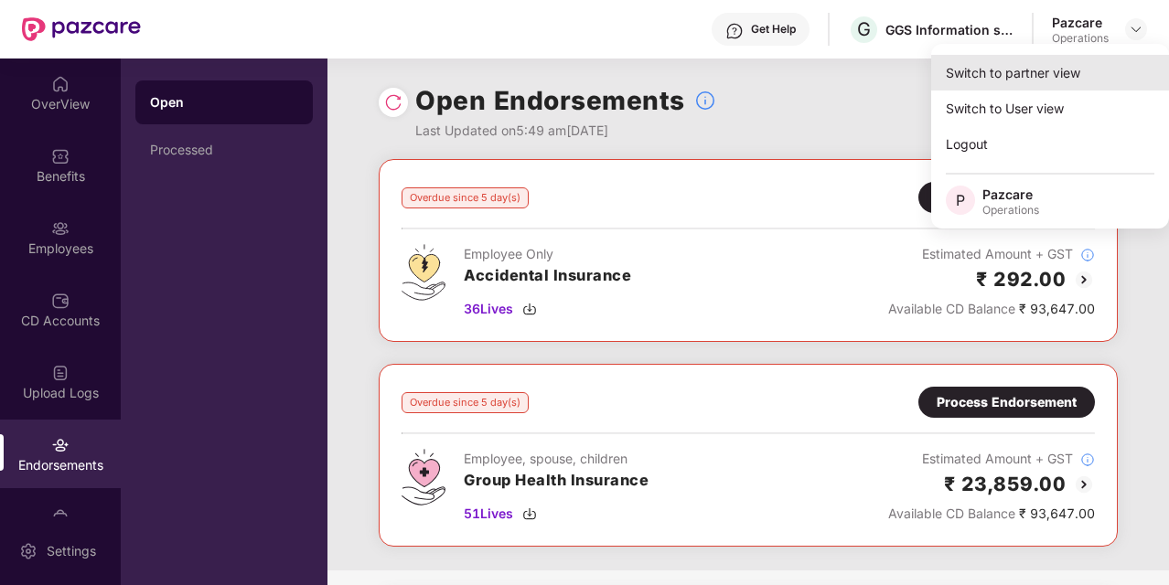
click at [984, 84] on div "Switch to partner view" at bounding box center [1050, 73] width 238 height 36
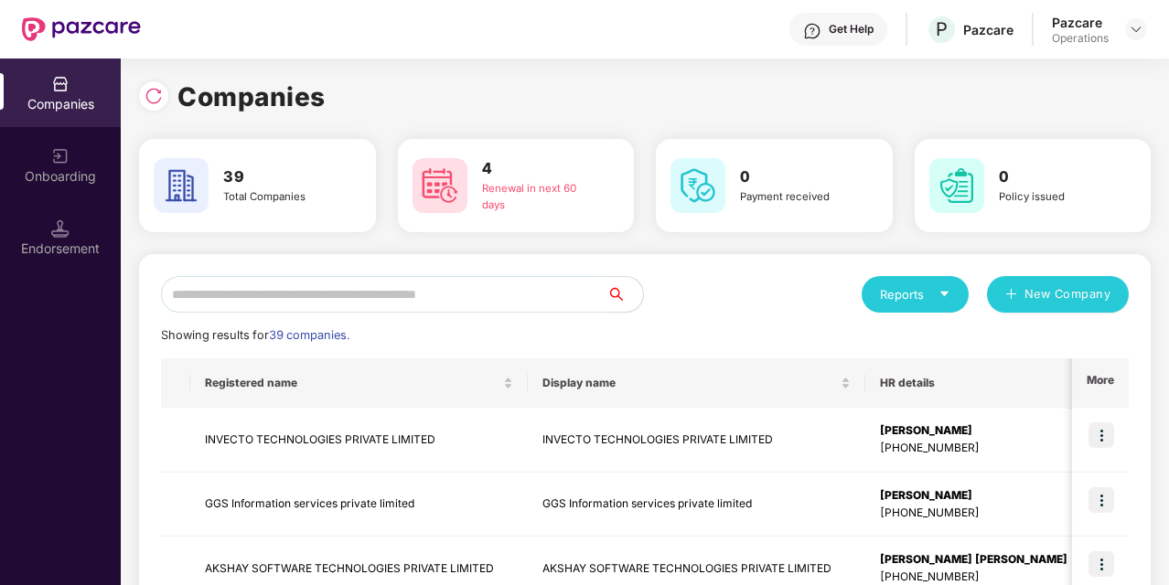
click at [474, 302] on input "text" at bounding box center [383, 294] width 445 height 37
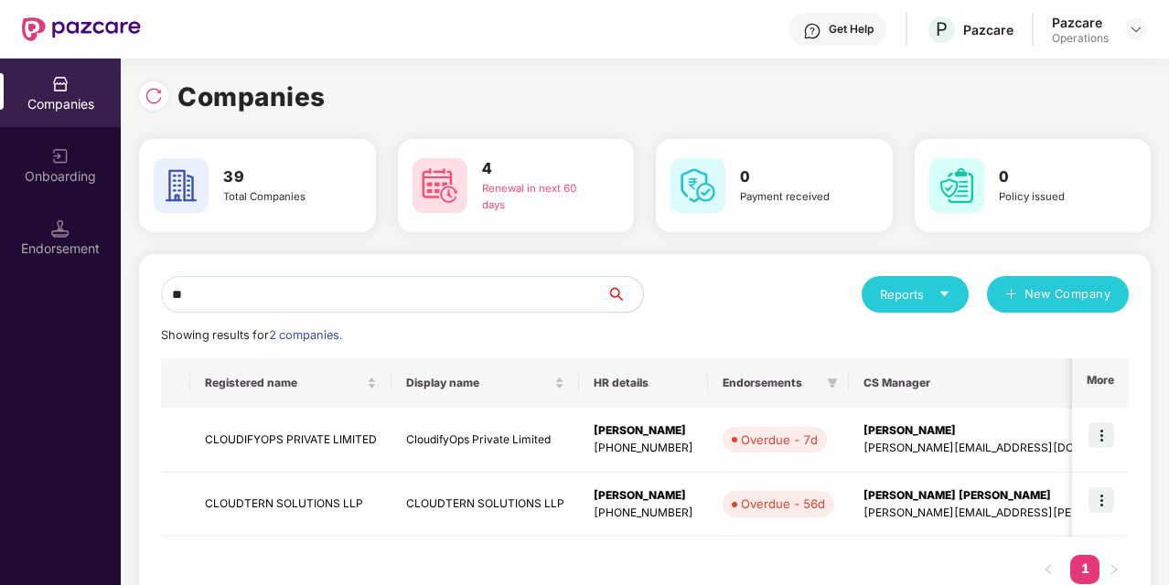
type input "*"
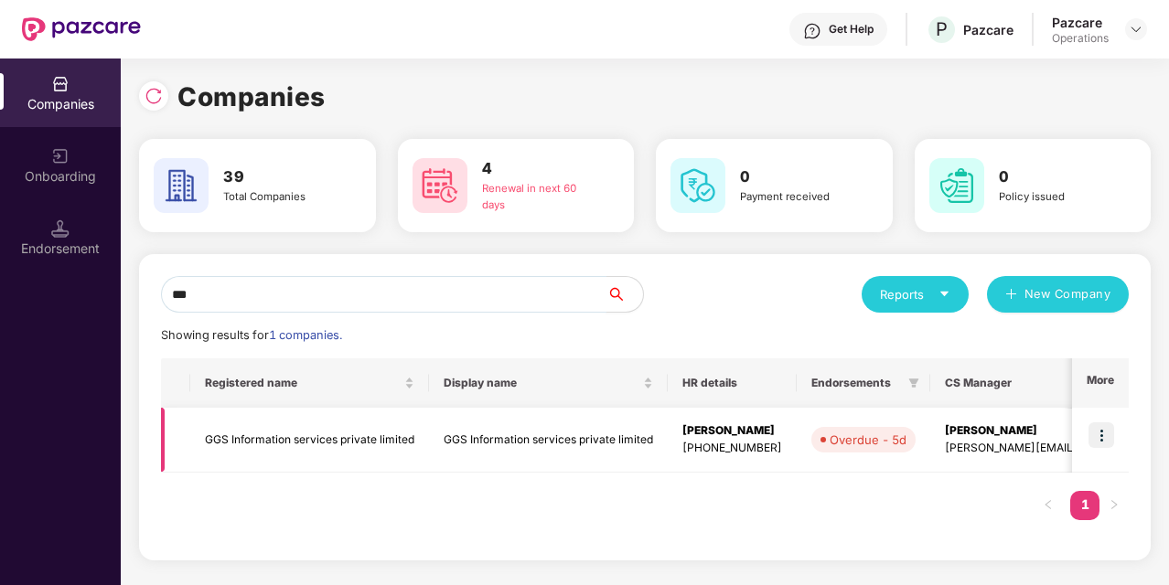
type input "***"
click at [1096, 443] on img at bounding box center [1101, 436] width 26 height 26
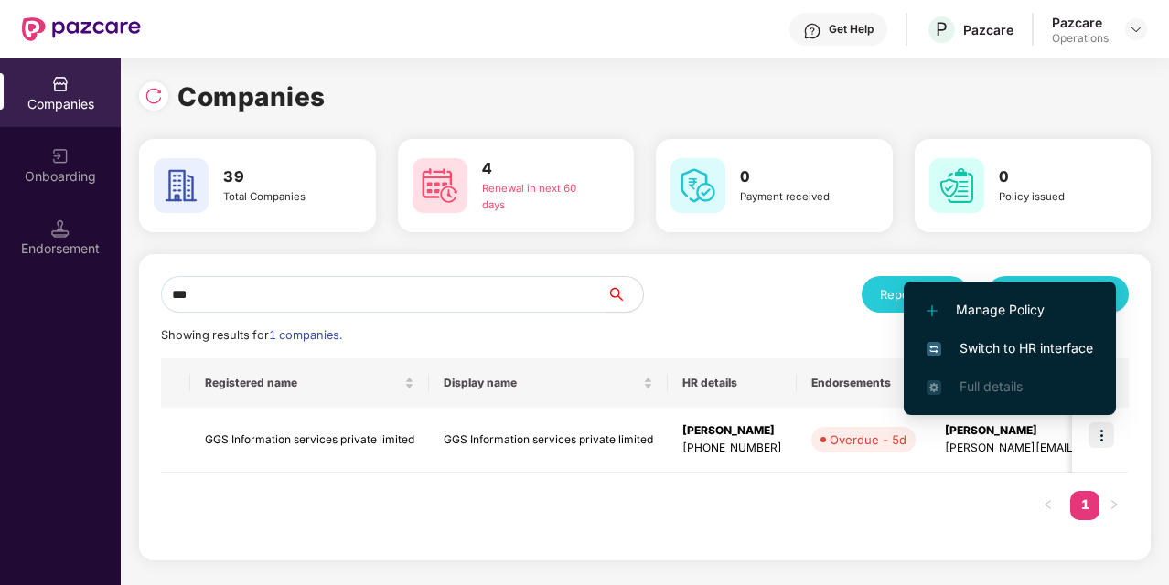
click at [1006, 346] on span "Switch to HR interface" at bounding box center [1009, 348] width 166 height 20
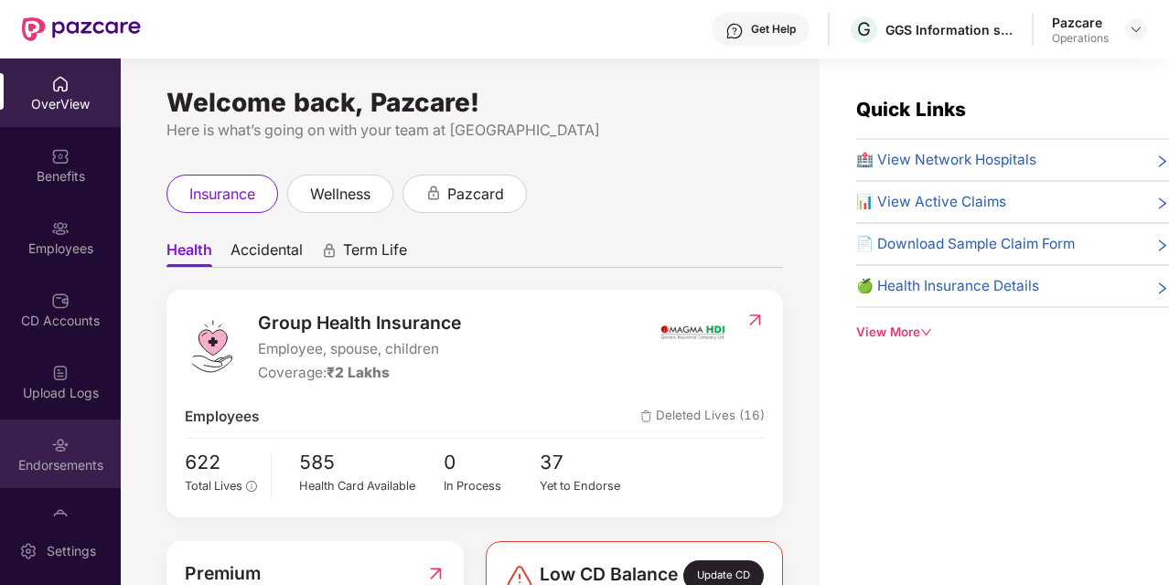
click at [42, 443] on div "Endorsements" at bounding box center [60, 454] width 121 height 69
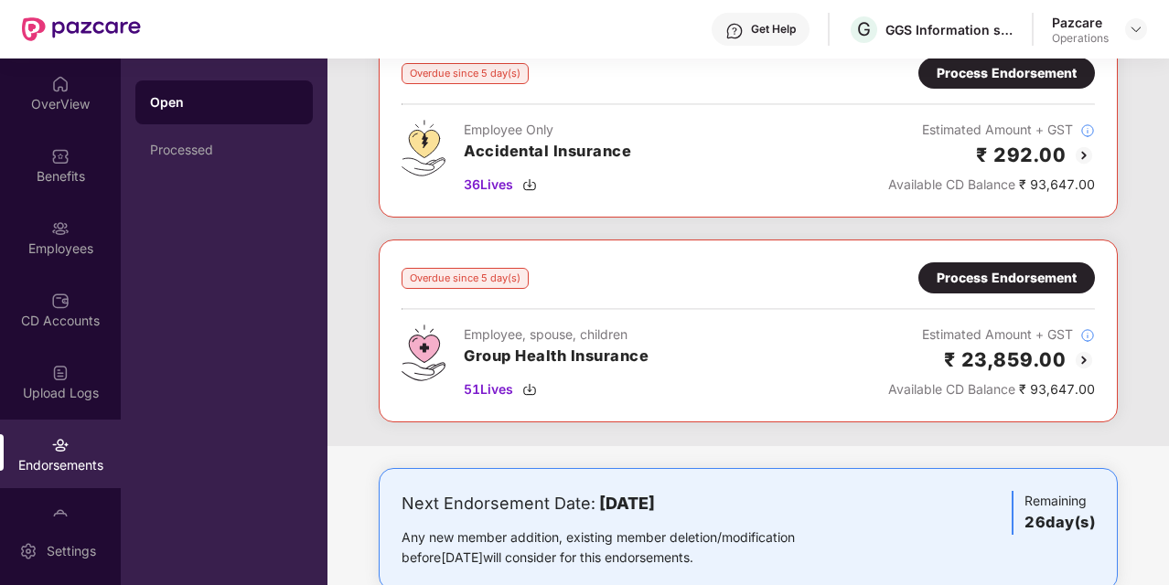
scroll to position [125, 0]
click at [994, 276] on div "Process Endorsement" at bounding box center [1007, 277] width 140 height 20
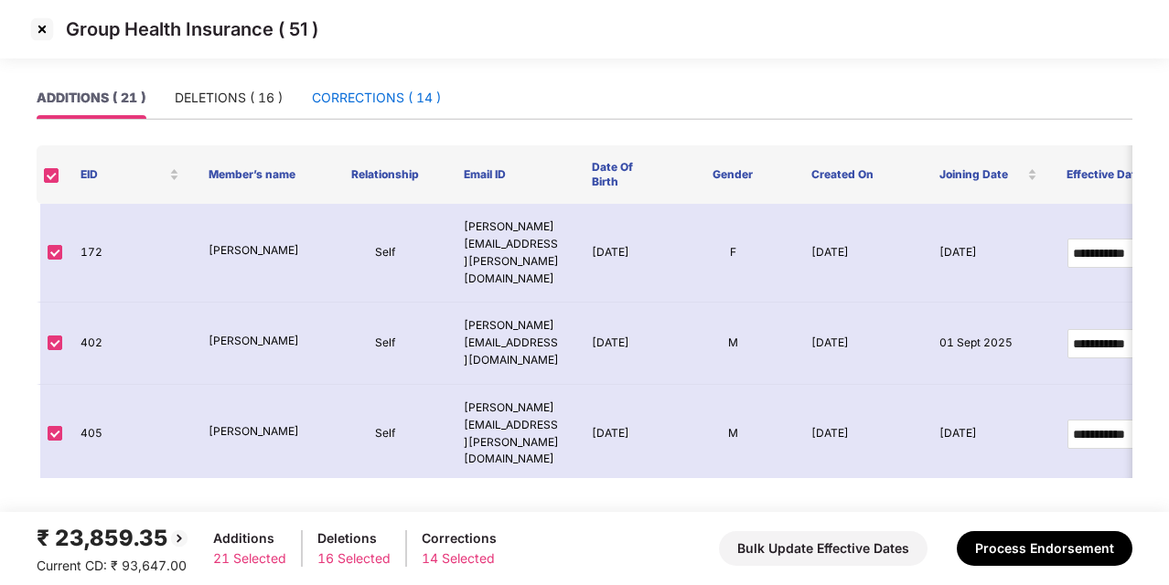
click at [395, 98] on div "CORRECTIONS ( 14 )" at bounding box center [376, 98] width 129 height 20
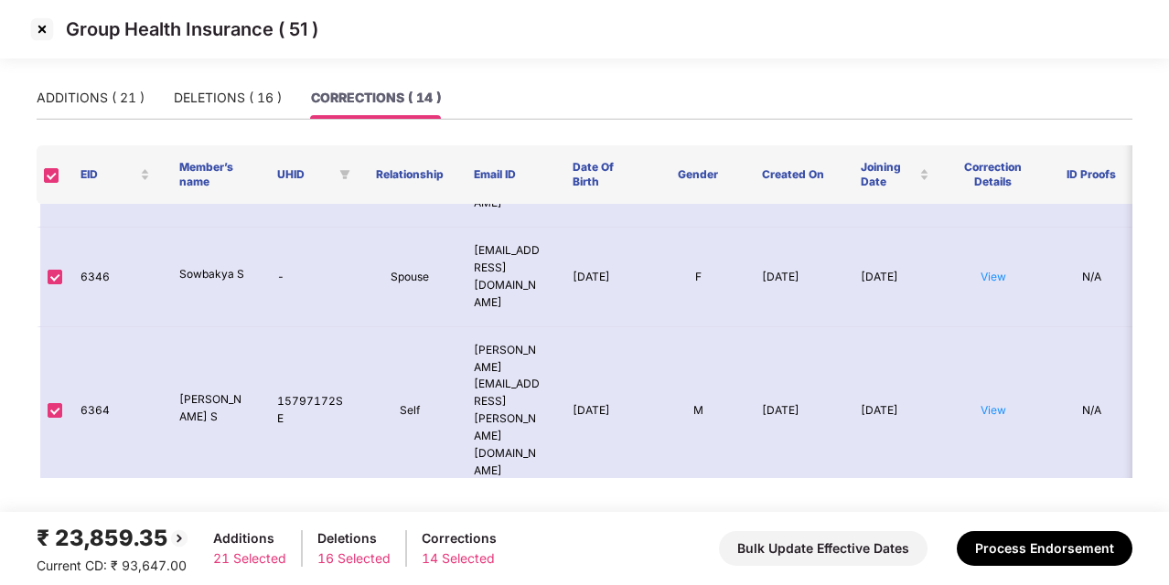
scroll to position [653, 0]
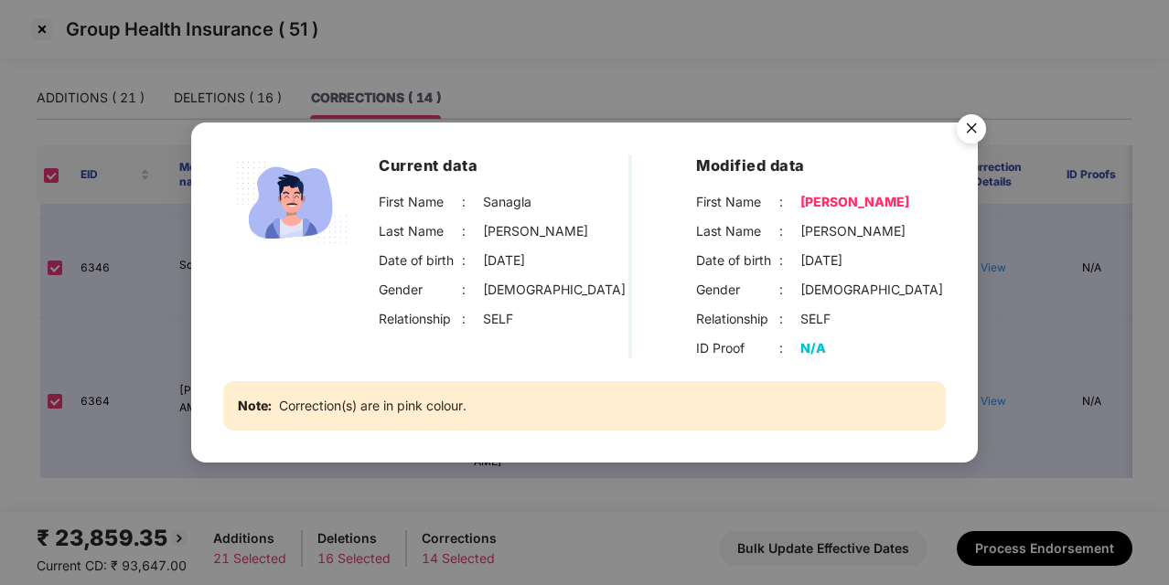
click at [967, 121] on img "Close" at bounding box center [971, 131] width 51 height 51
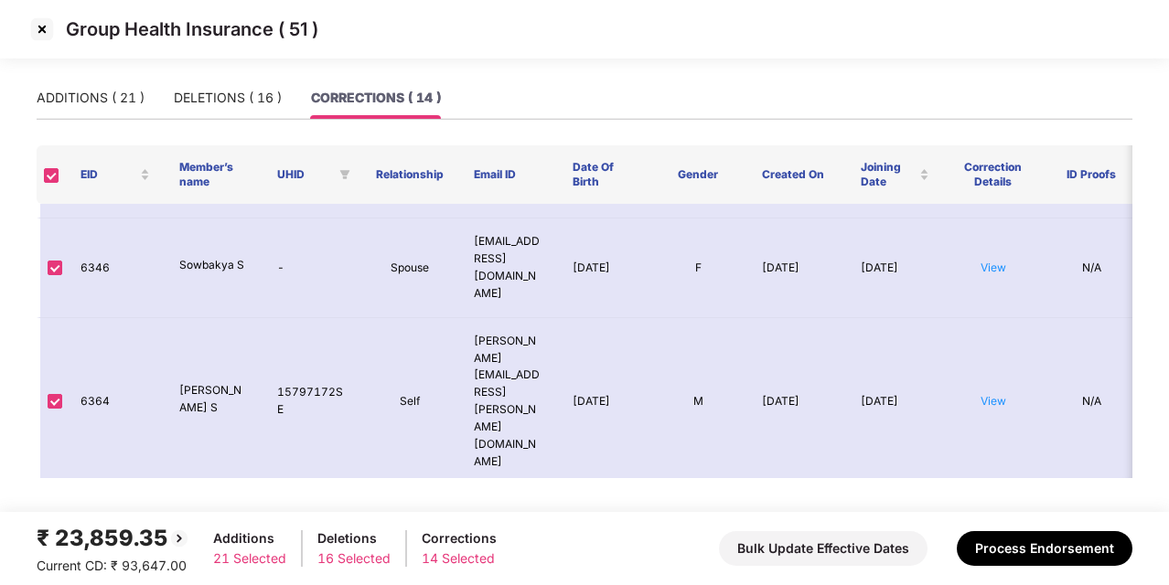
click at [46, 31] on img at bounding box center [41, 29] width 29 height 29
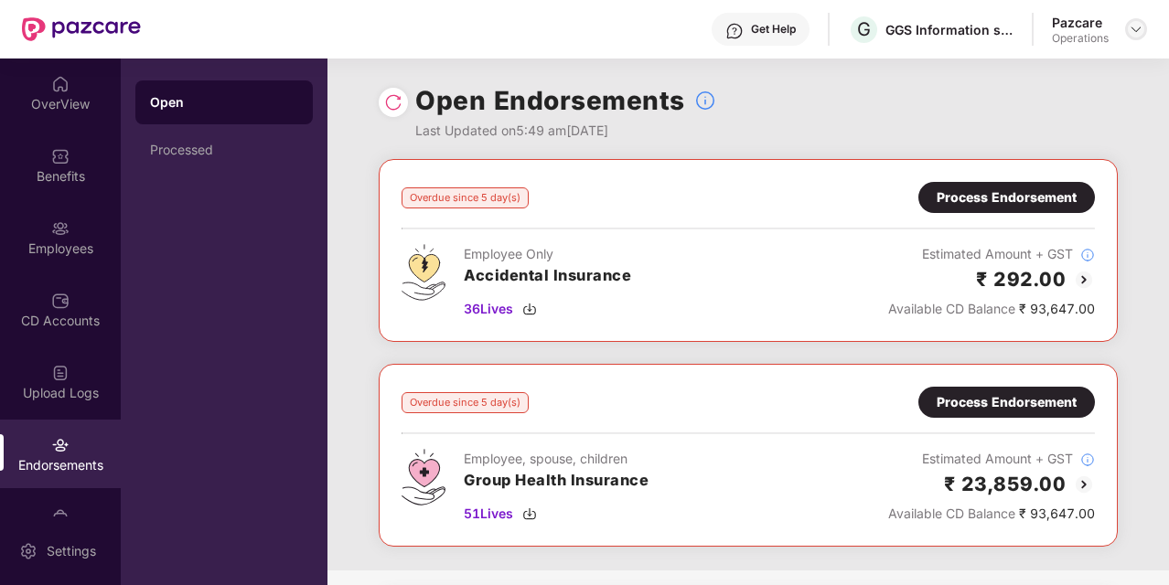
click at [1129, 25] on img at bounding box center [1136, 29] width 15 height 15
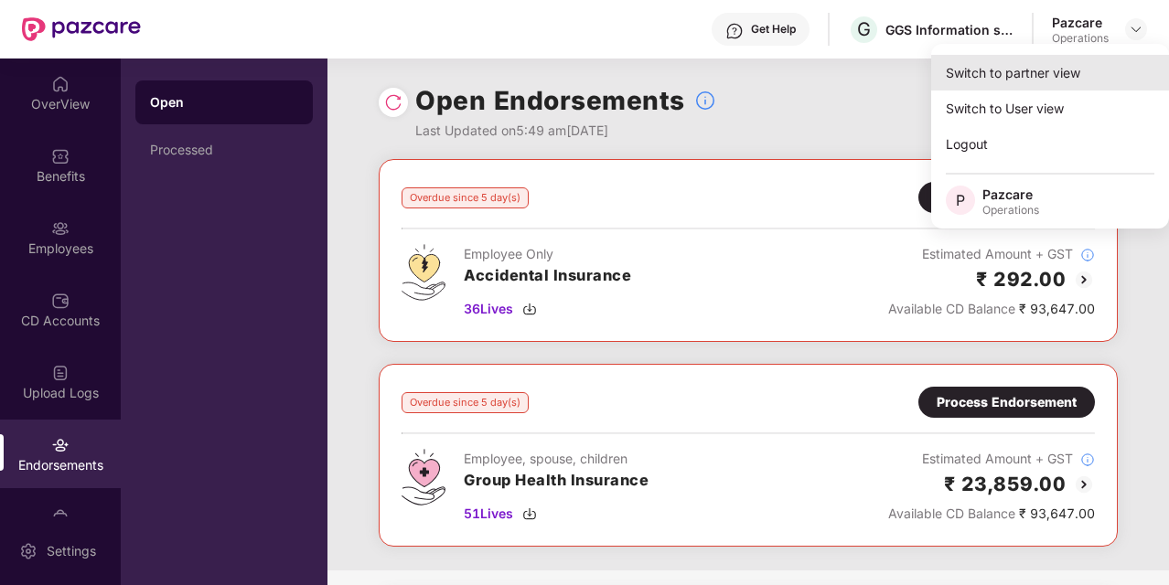
click at [1001, 73] on div "Switch to partner view" at bounding box center [1050, 73] width 238 height 36
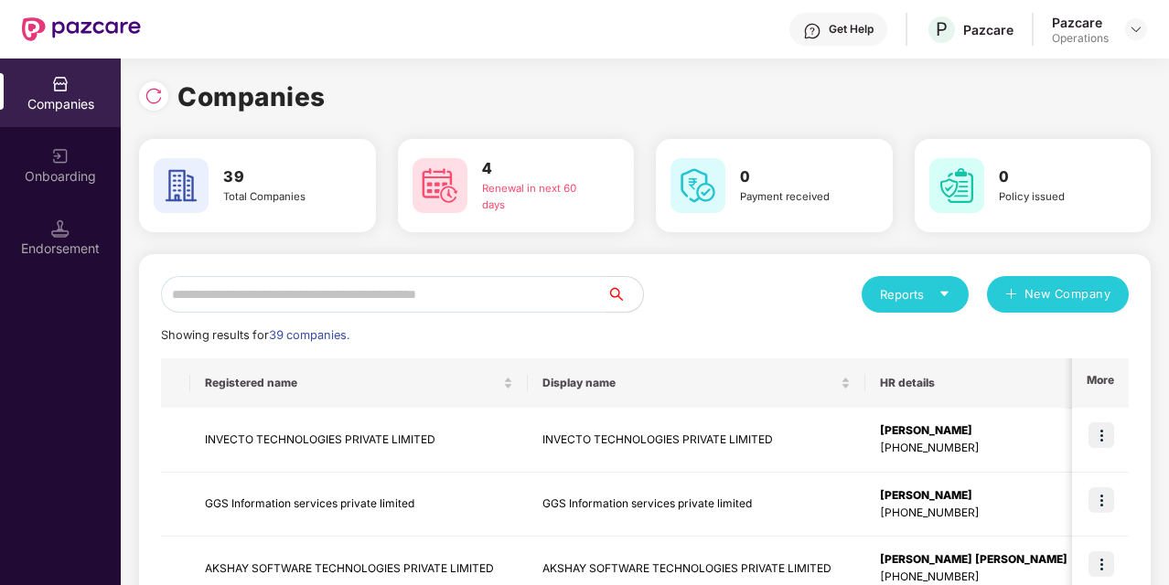
click at [433, 280] on input "text" at bounding box center [383, 294] width 445 height 37
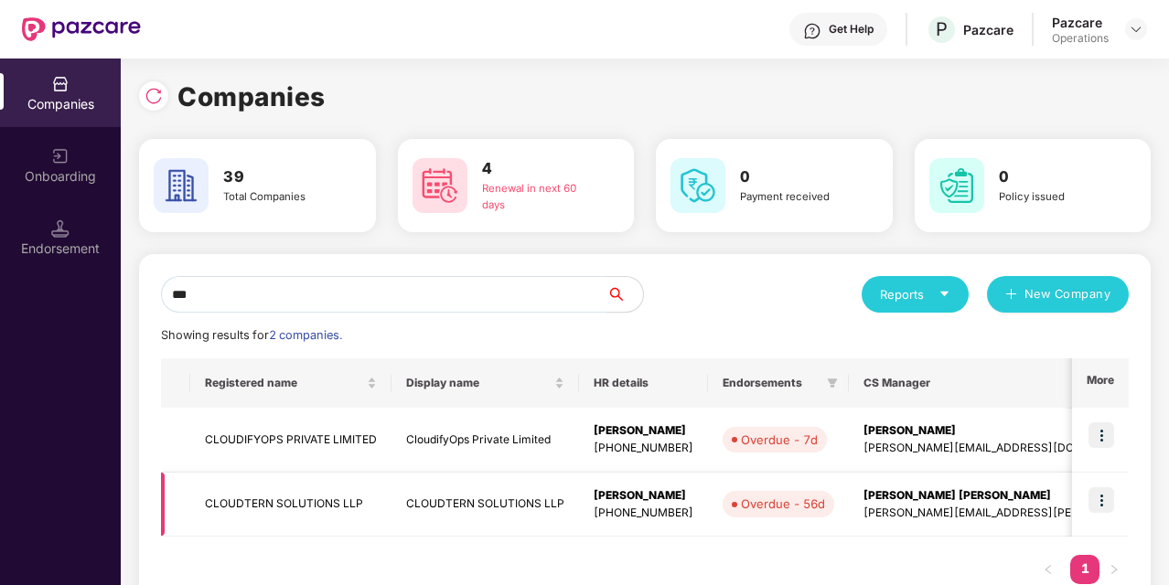
type input "***"
click at [322, 516] on td "CLOUDTERN SOLUTIONS LLP" at bounding box center [290, 505] width 201 height 65
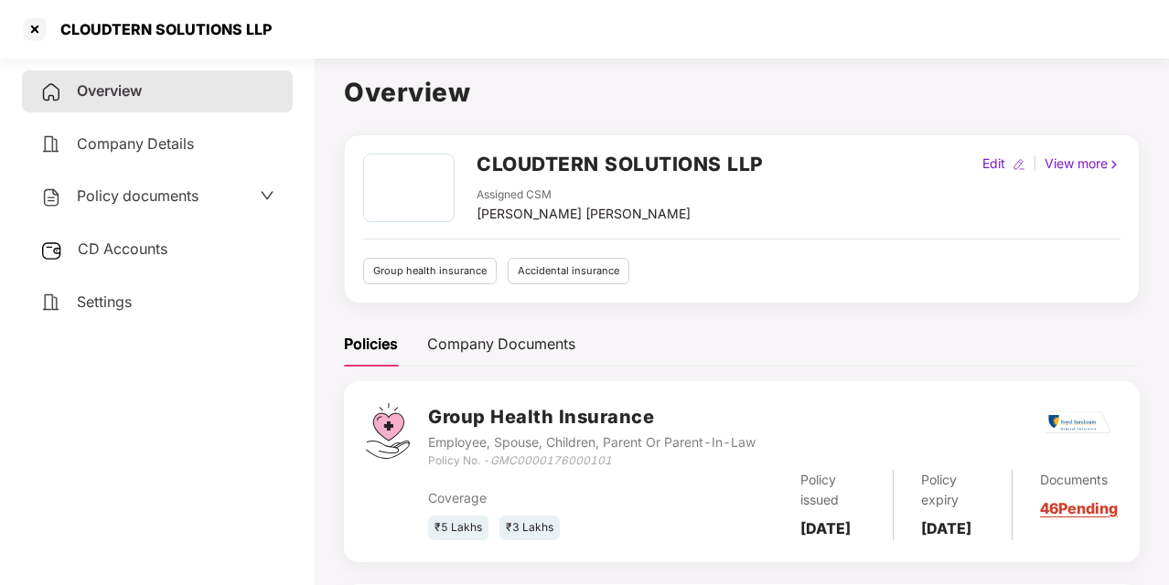
click at [557, 167] on h2 "CLOUDTERN SOLUTIONS LLP" at bounding box center [619, 164] width 287 height 30
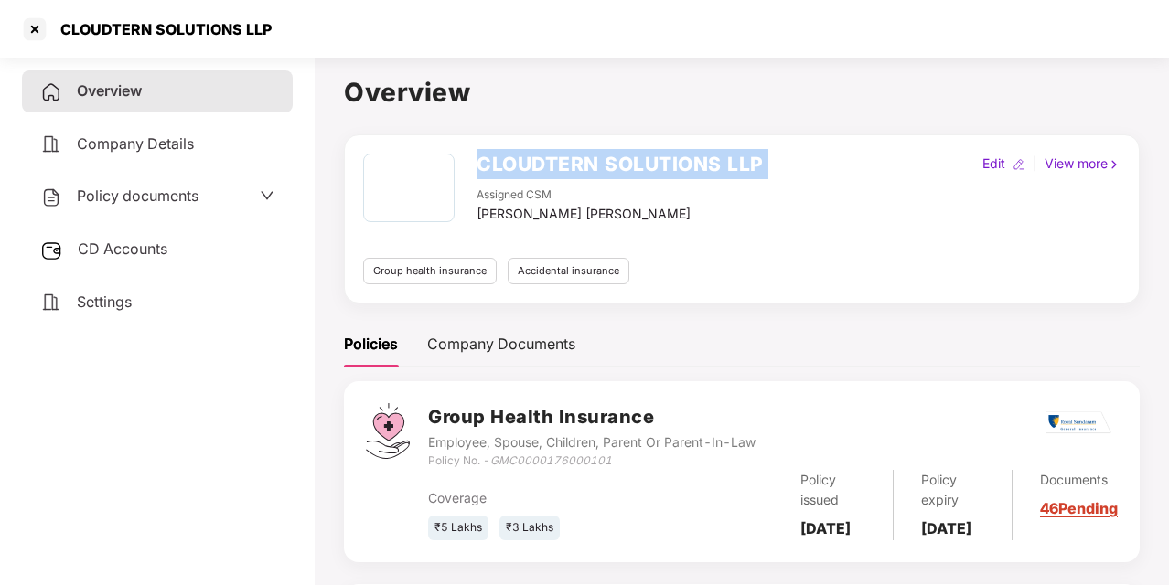
click at [557, 167] on h2 "CLOUDTERN SOLUTIONS LLP" at bounding box center [619, 164] width 287 height 30
copy h2 "CLOUDTERN SOLUTIONS LLP"
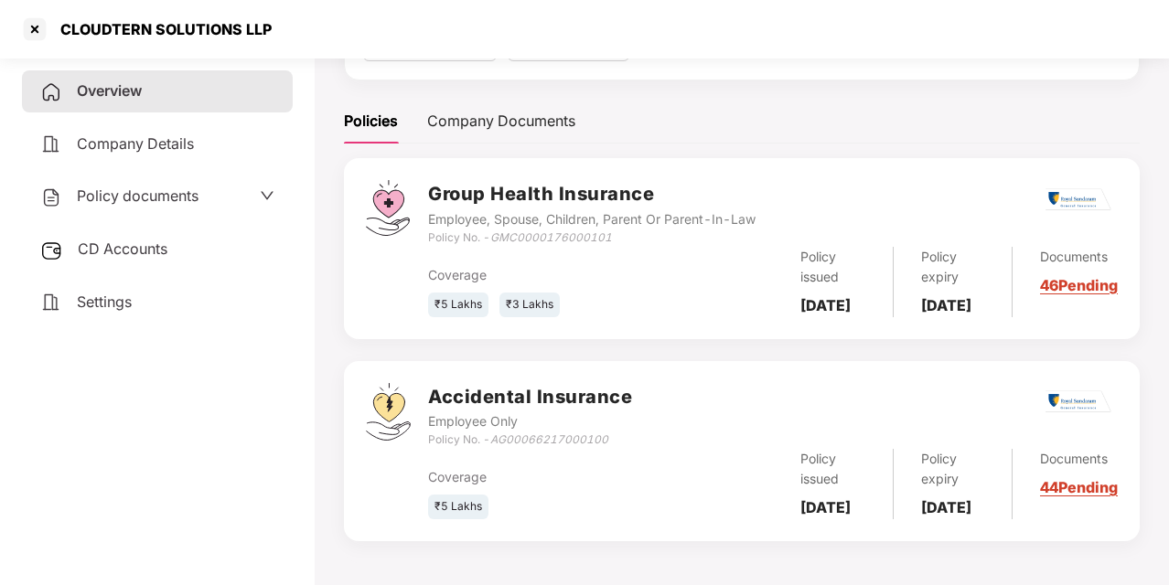
click at [157, 248] on span "CD Accounts" at bounding box center [123, 249] width 90 height 18
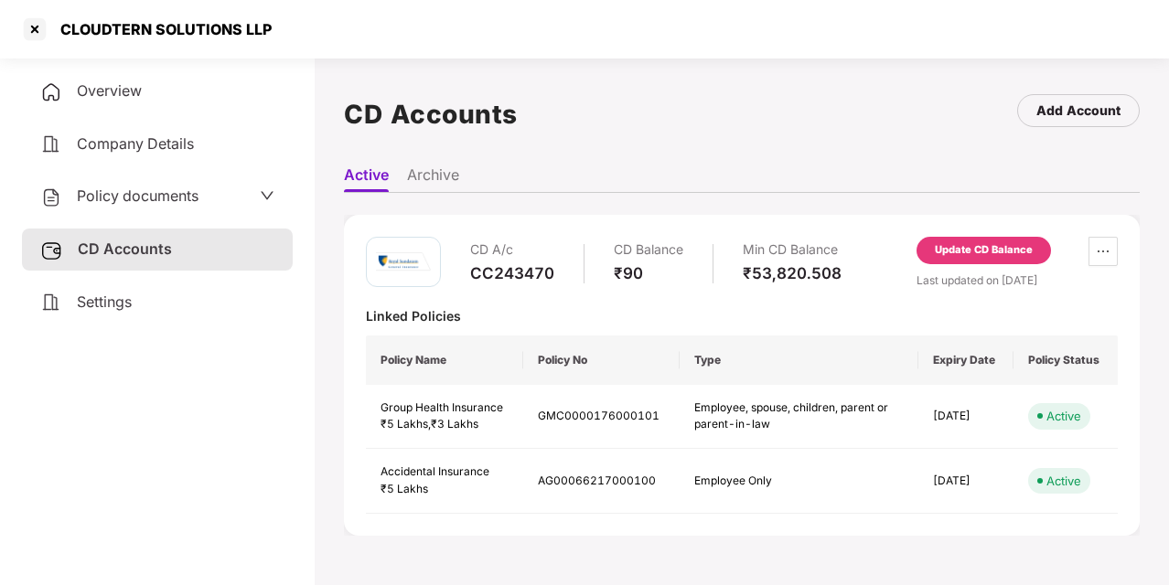
click at [126, 95] on span "Overview" at bounding box center [109, 90] width 65 height 18
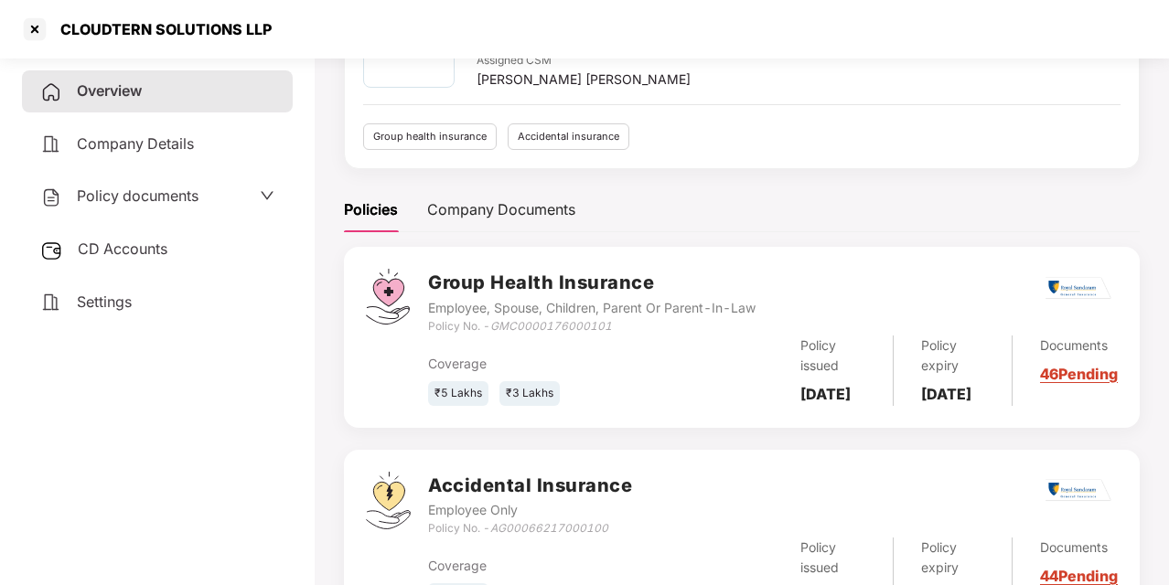
scroll to position [268, 0]
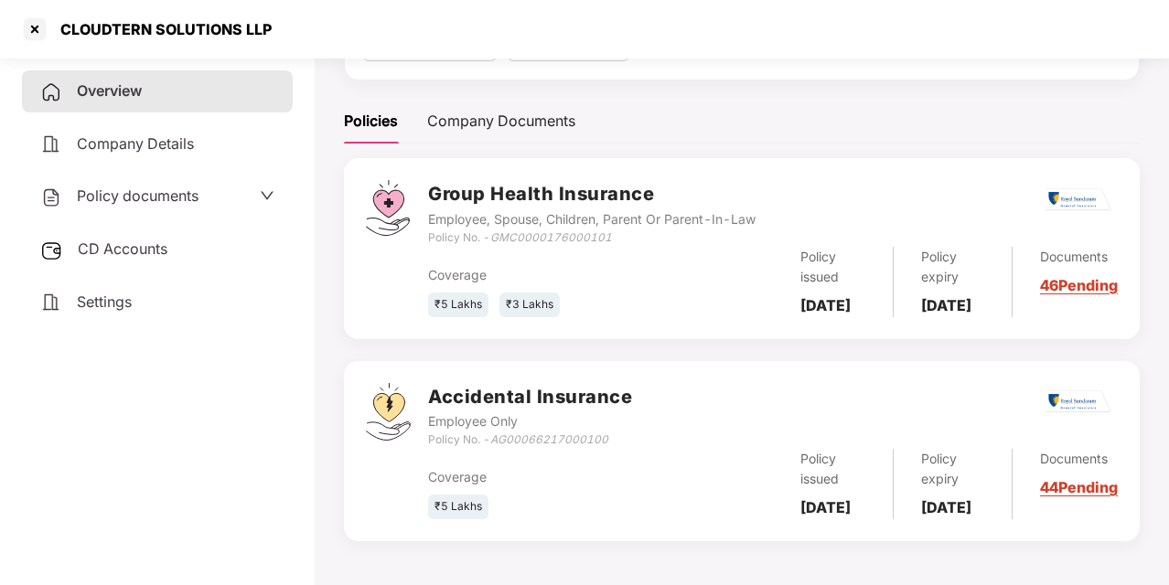
click at [835, 498] on b "12 Aug 2025" at bounding box center [825, 507] width 50 height 18
copy b "12 Aug 2025"
click at [958, 498] on b "11 Aug 2026" at bounding box center [946, 507] width 50 height 18
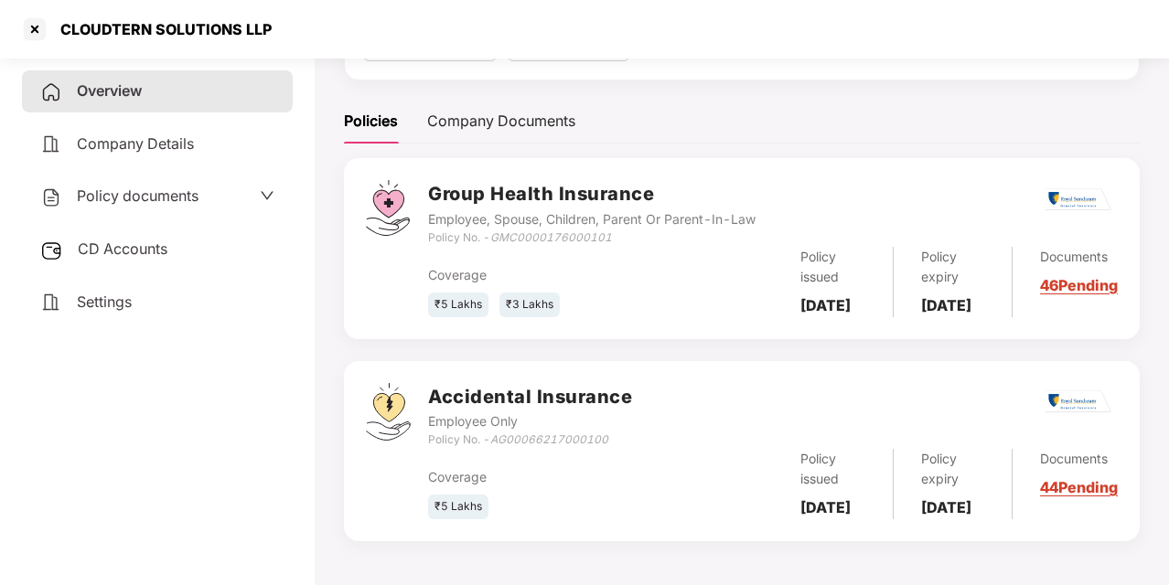
click at [958, 498] on b "11 Aug 2026" at bounding box center [946, 507] width 50 height 18
copy b "11 Aug 2026"
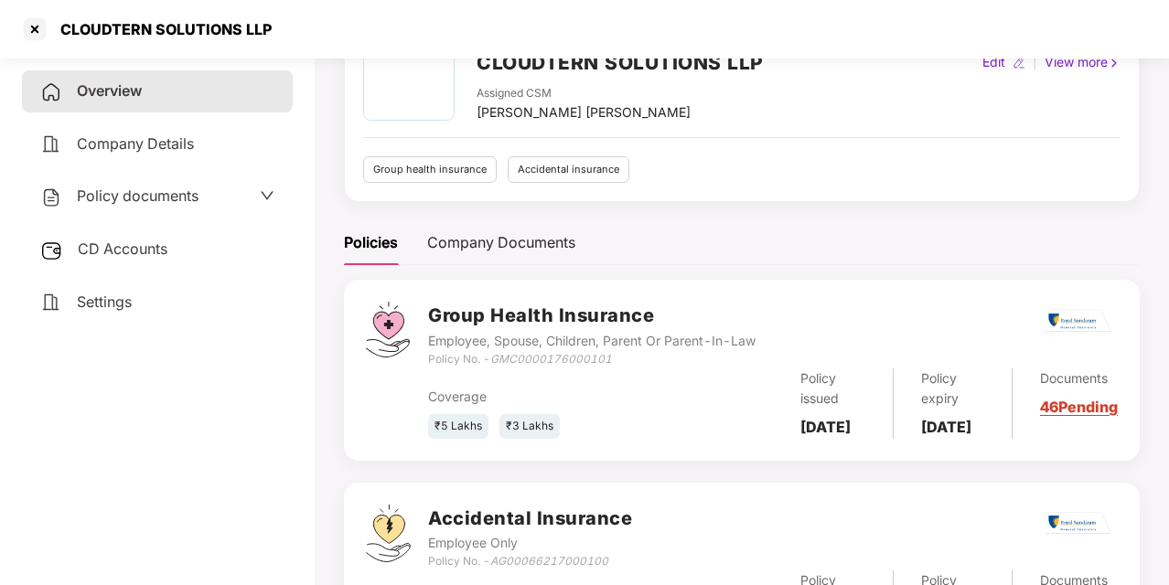
scroll to position [0, 0]
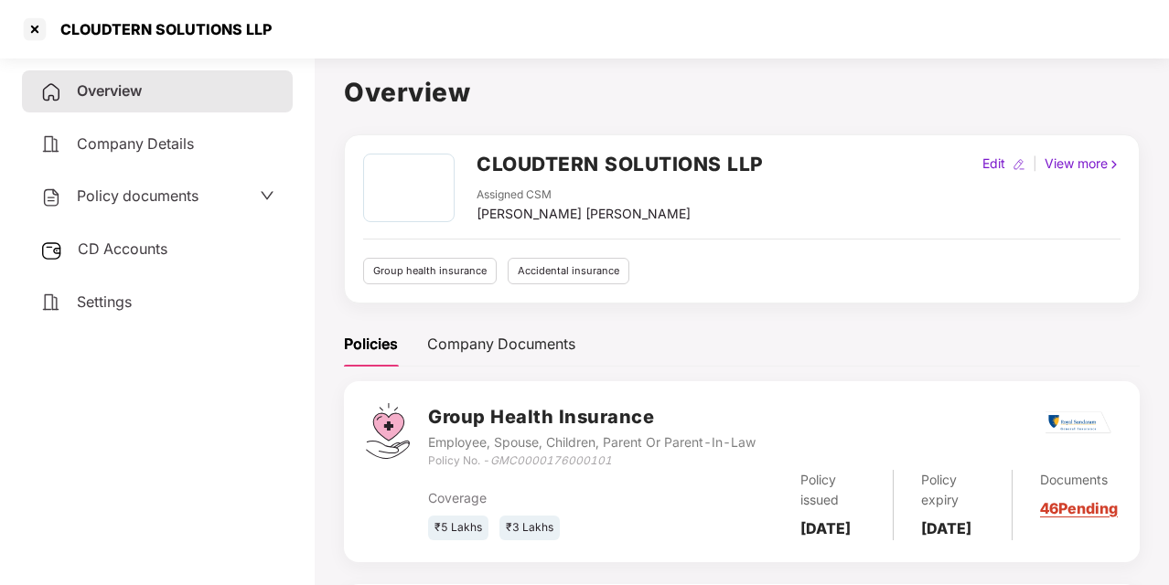
click at [195, 207] on div "Policy documents" at bounding box center [119, 197] width 158 height 24
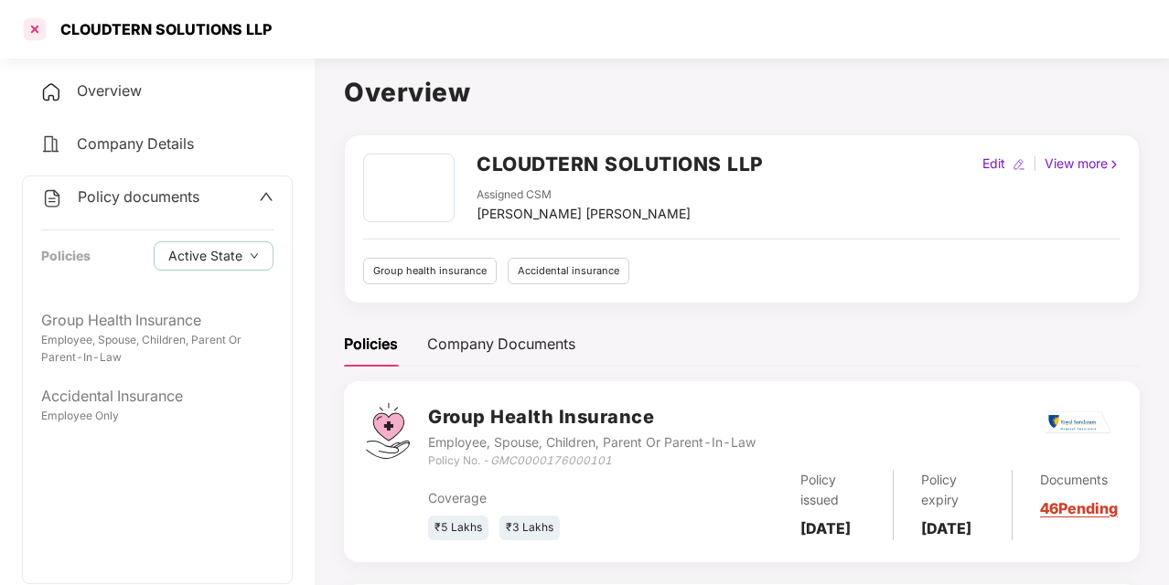
click at [42, 30] on div at bounding box center [34, 29] width 29 height 29
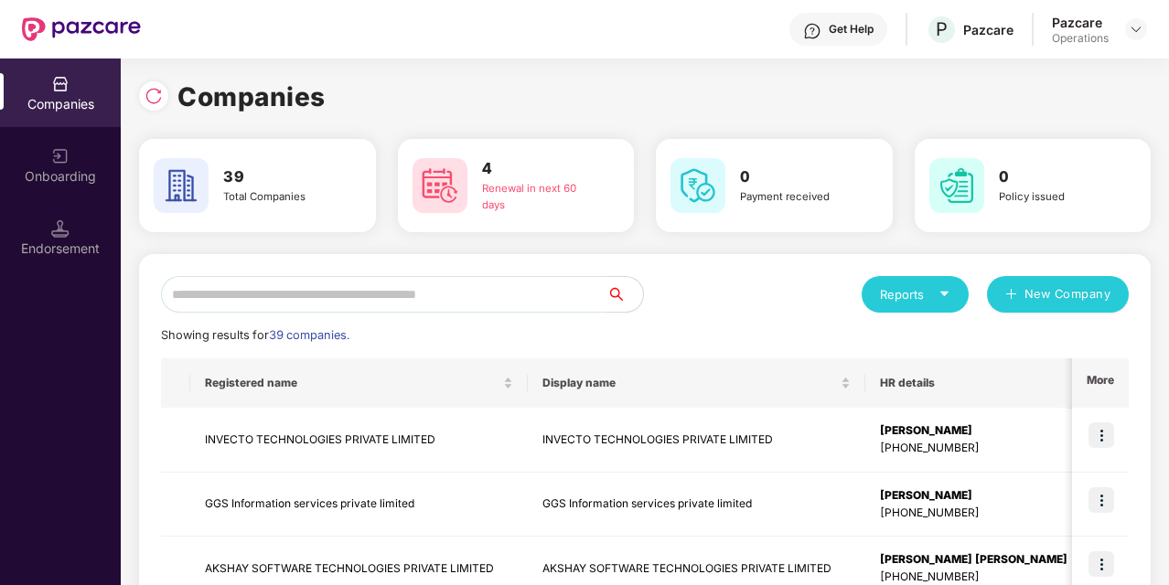
click at [391, 302] on input "text" at bounding box center [383, 294] width 445 height 37
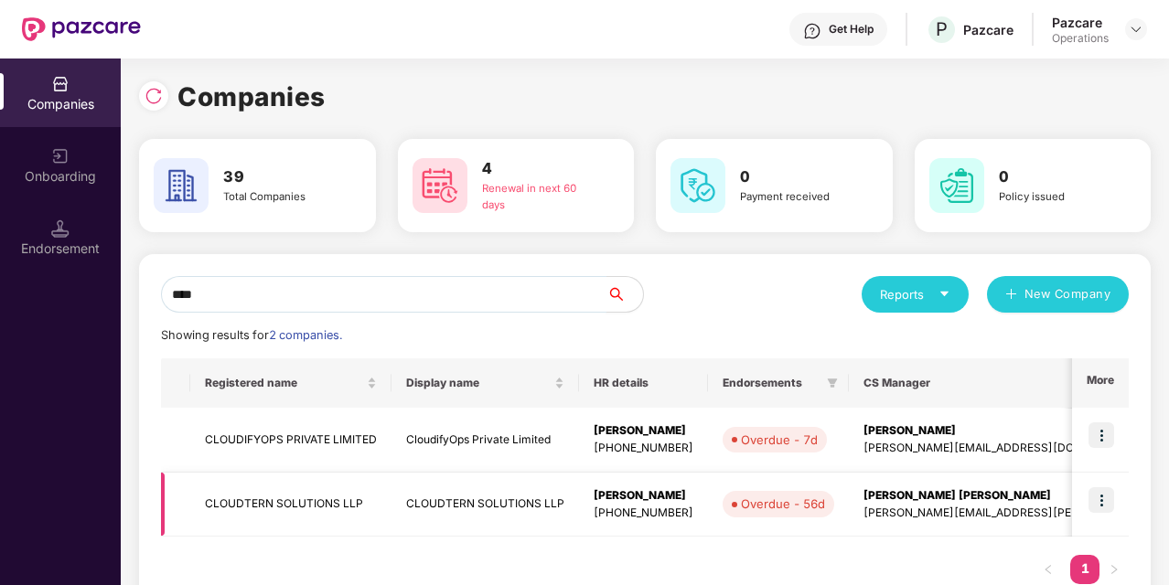
type input "****"
click at [1105, 499] on img at bounding box center [1101, 500] width 26 height 26
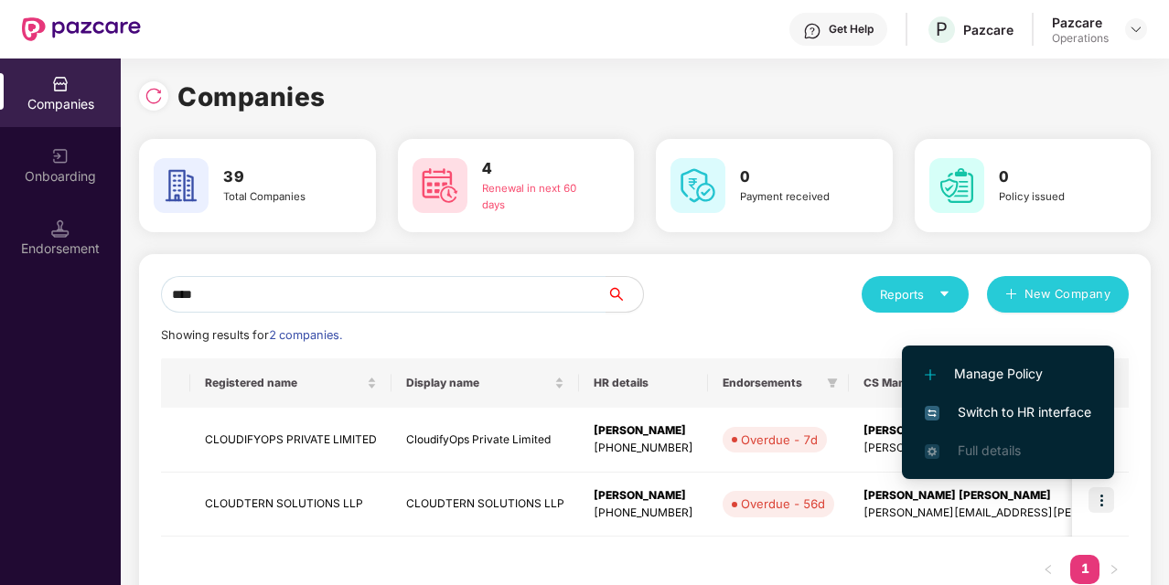
click at [1038, 411] on span "Switch to HR interface" at bounding box center [1008, 412] width 166 height 20
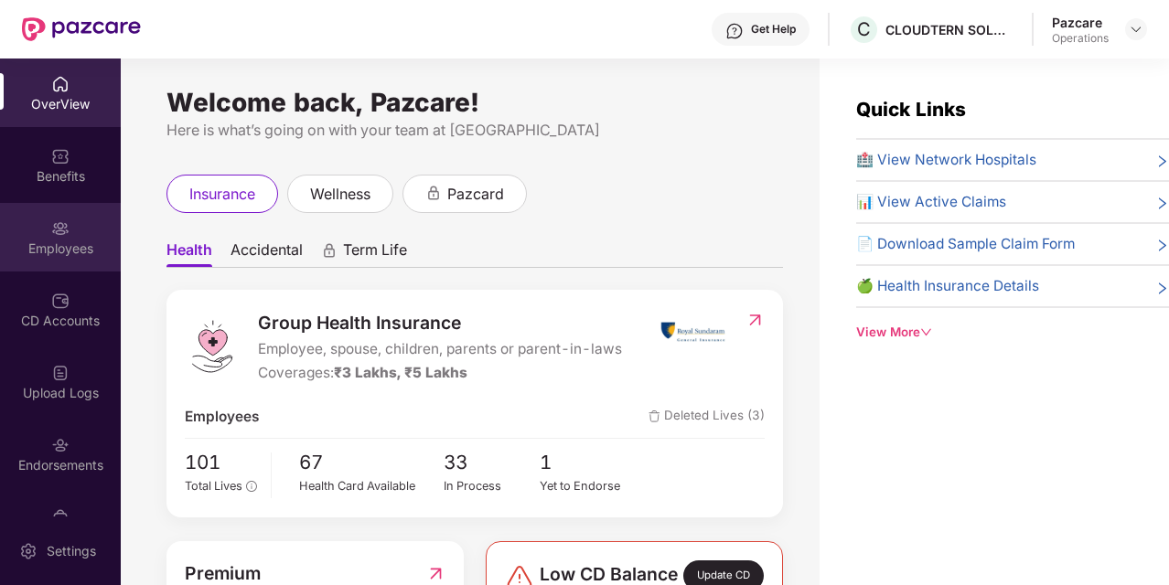
click at [56, 229] on img at bounding box center [60, 228] width 18 height 18
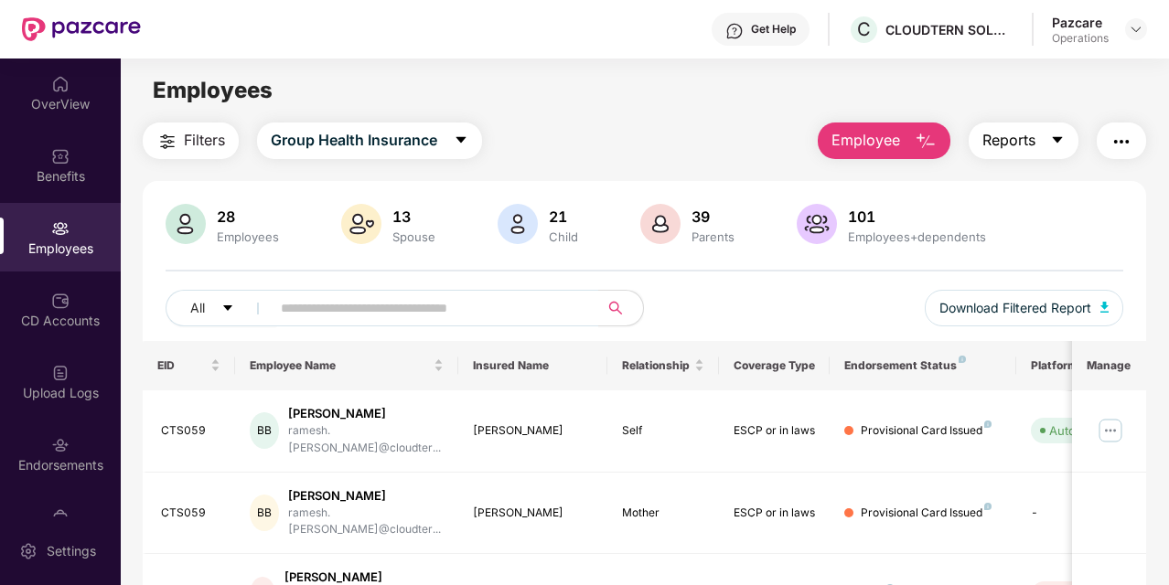
click at [1033, 143] on span "Reports" at bounding box center [1008, 140] width 53 height 23
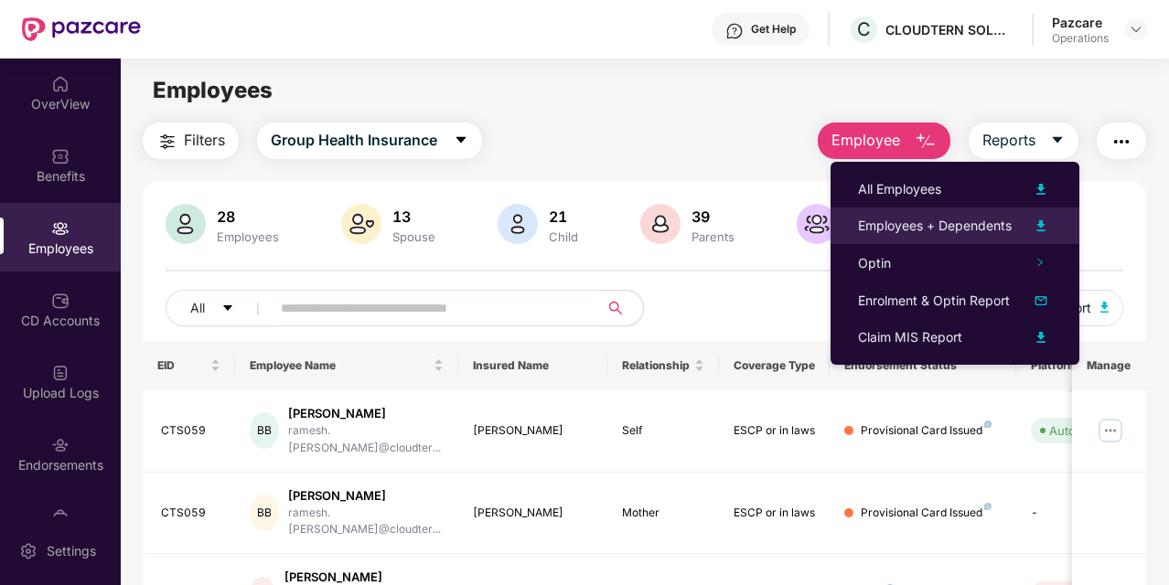
click at [958, 229] on div "Employees + Dependents" at bounding box center [935, 226] width 154 height 20
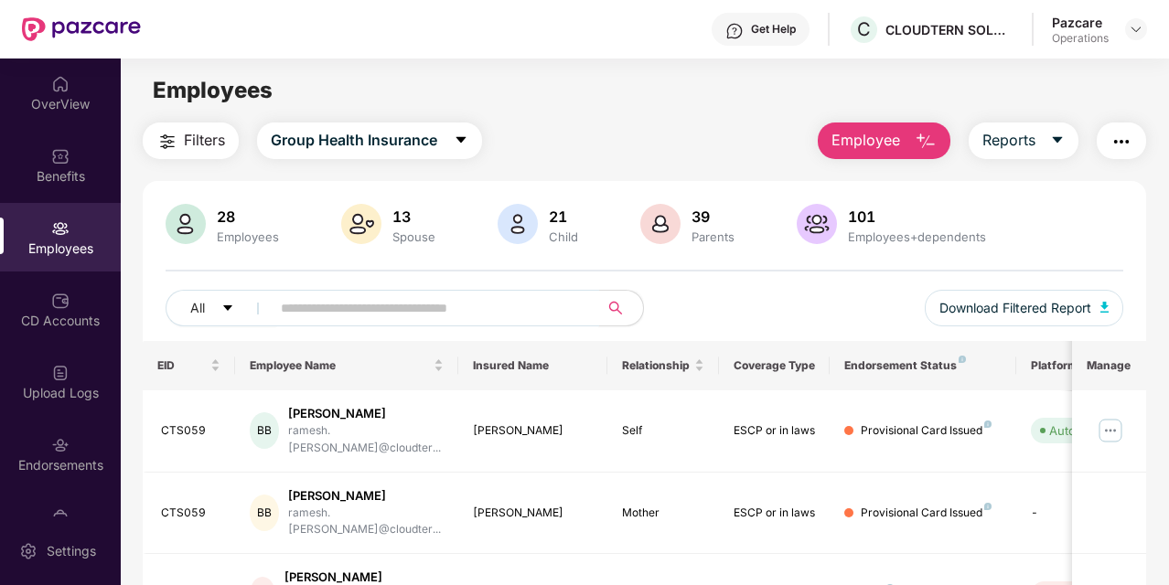
click at [368, 290] on span at bounding box center [429, 308] width 340 height 37
paste input "******"
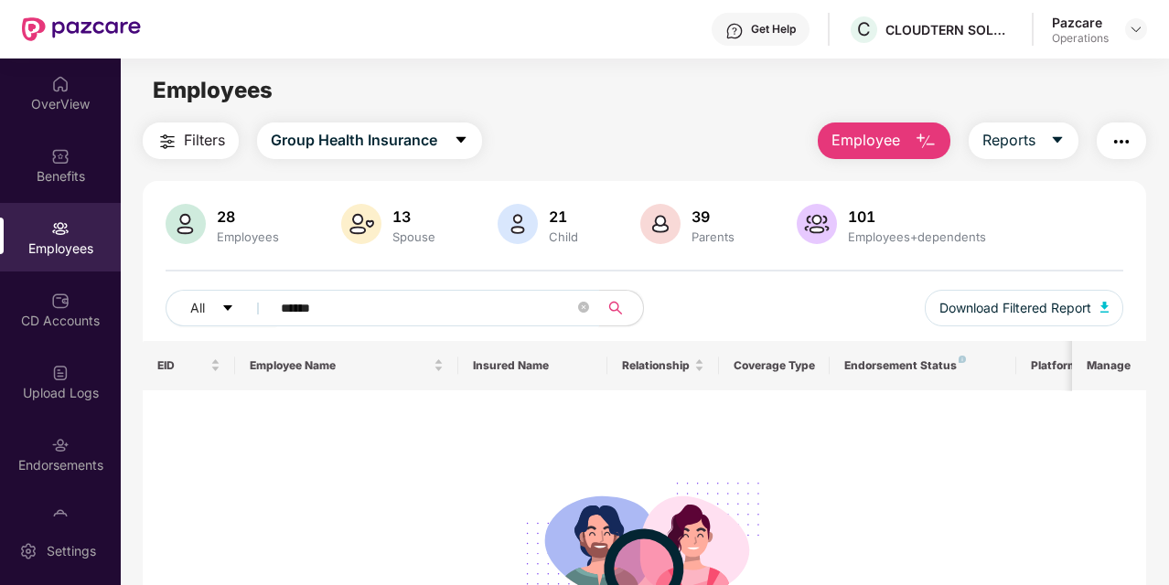
click at [281, 304] on input "******" at bounding box center [428, 307] width 294 height 27
click at [382, 305] on input "******" at bounding box center [428, 307] width 294 height 27
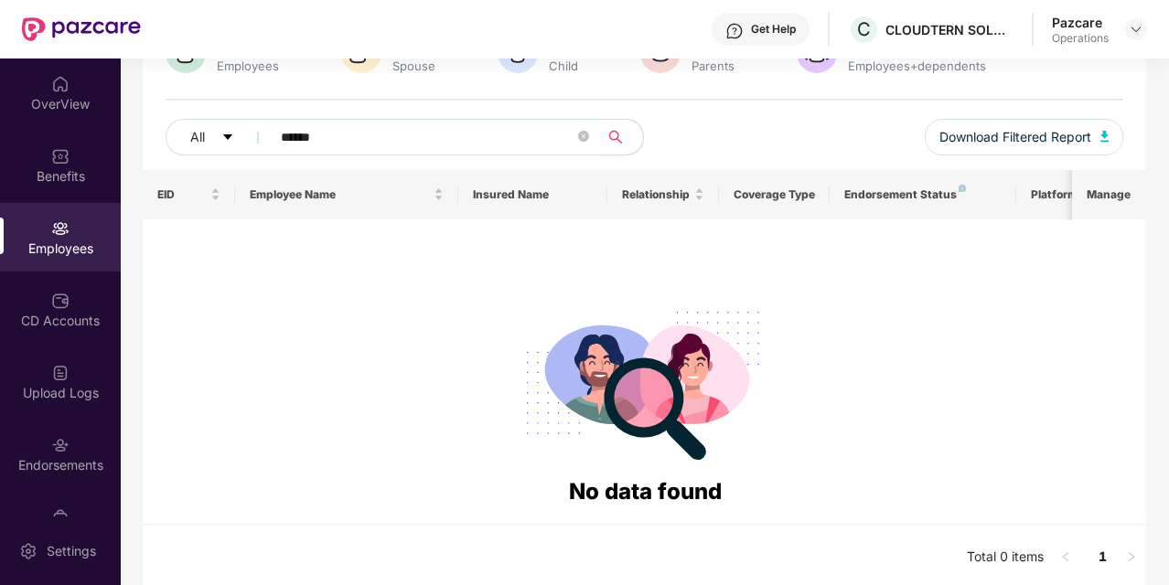
scroll to position [102, 0]
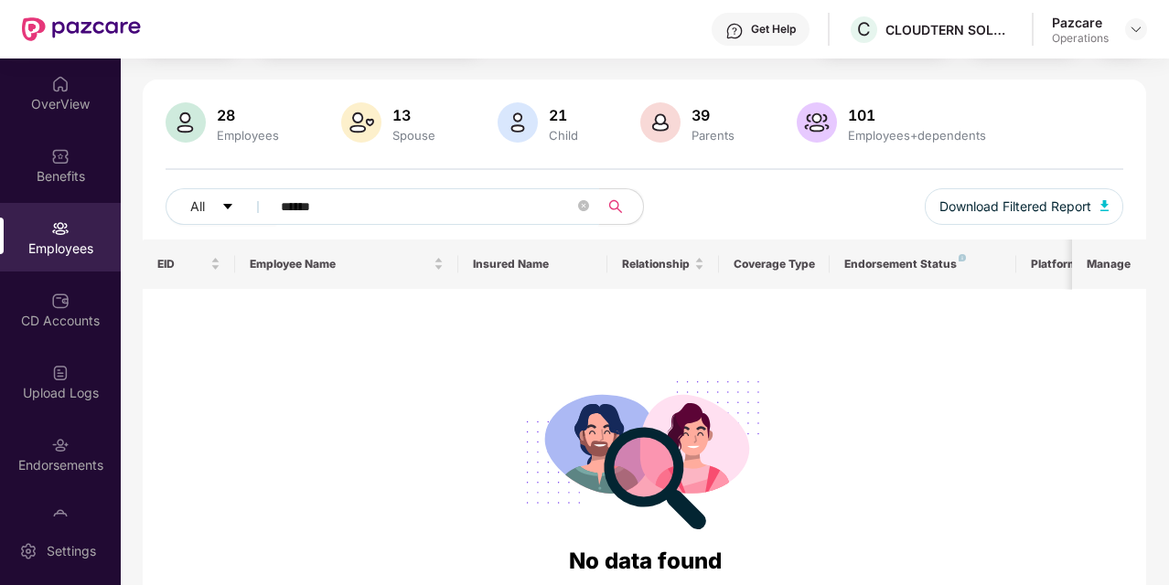
type input "******"
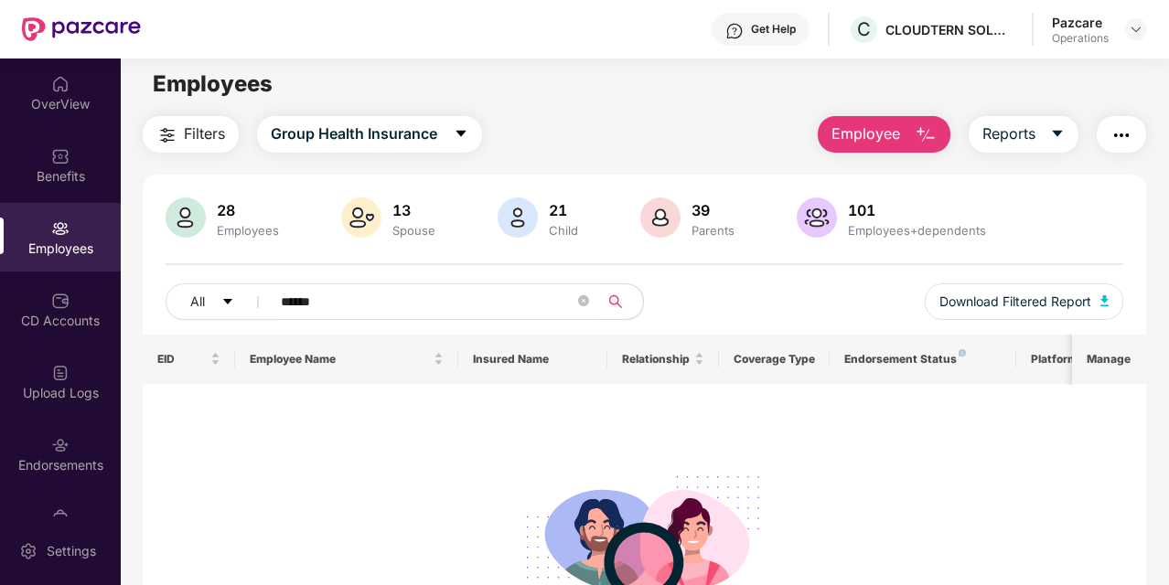
scroll to position [0, 0]
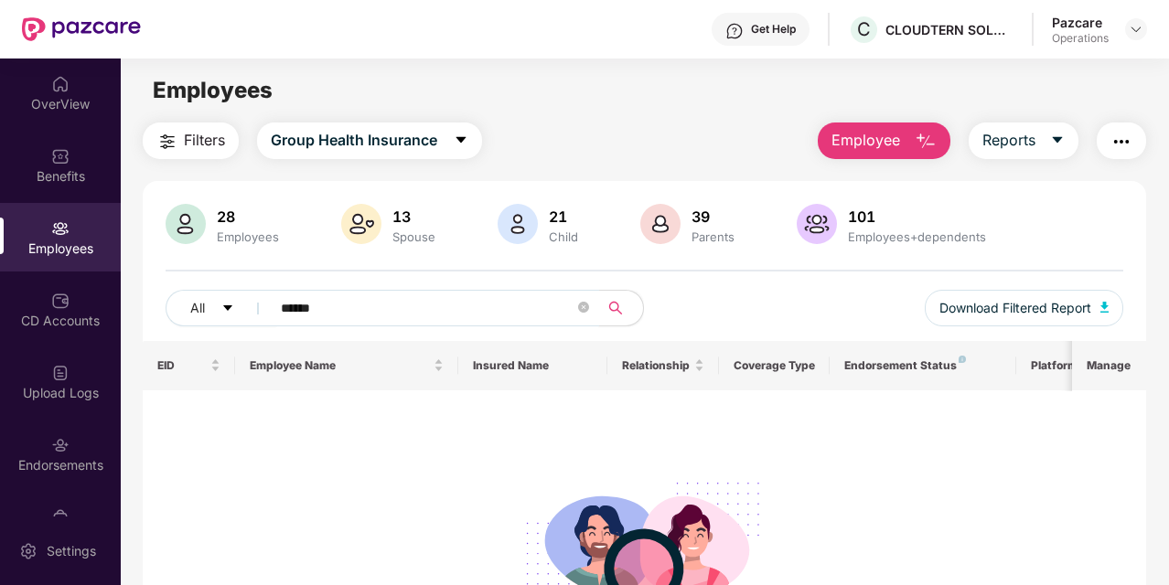
click at [380, 303] on input "******" at bounding box center [428, 307] width 294 height 27
click at [580, 308] on icon "close-circle" at bounding box center [583, 307] width 11 height 11
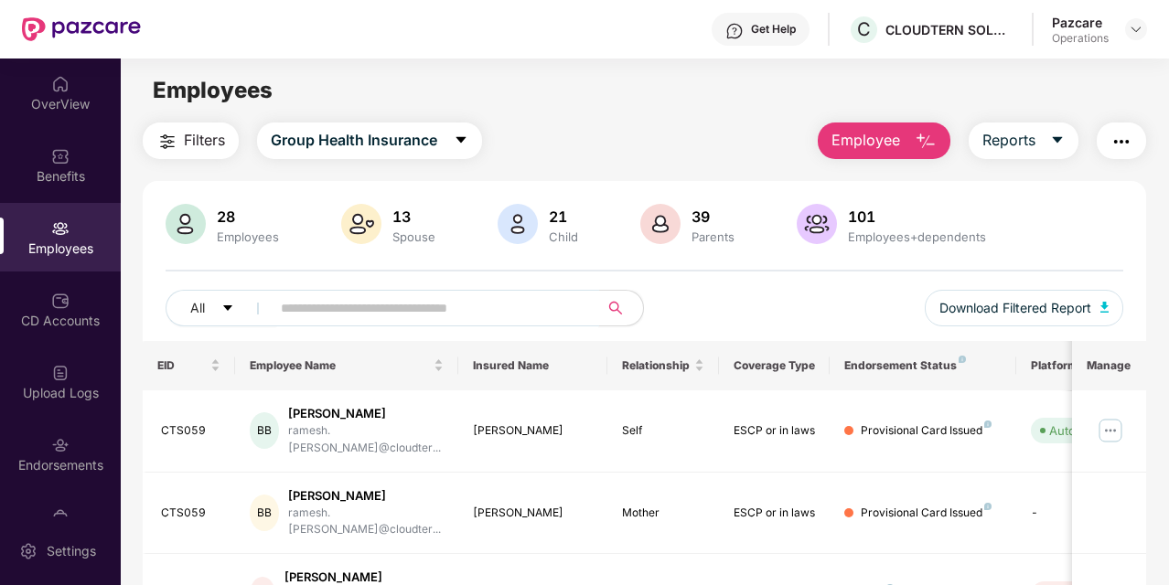
paste input "******"
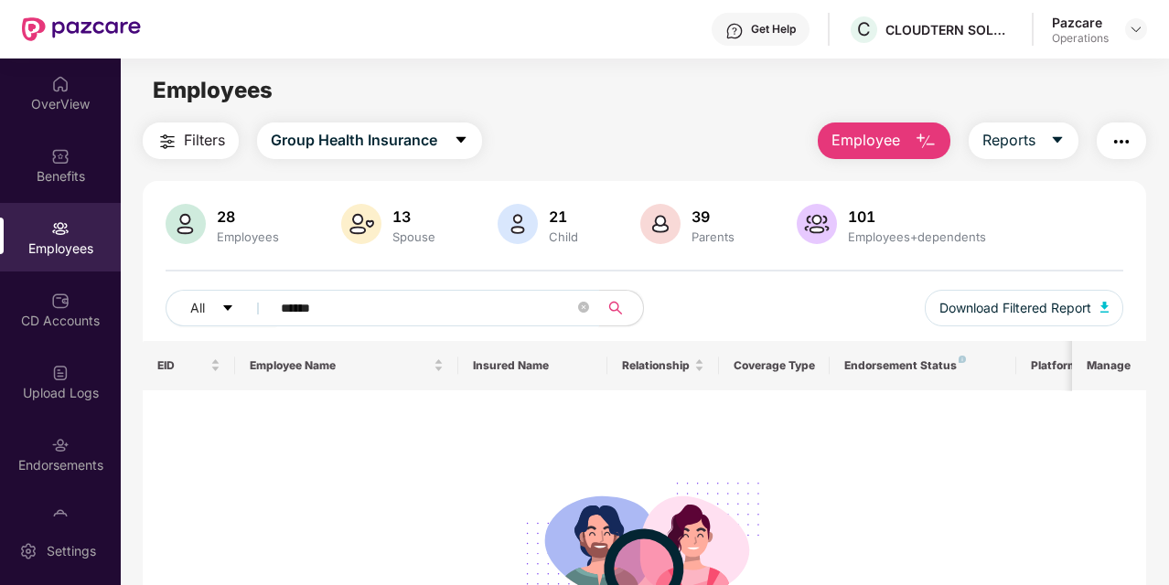
scroll to position [70, 0]
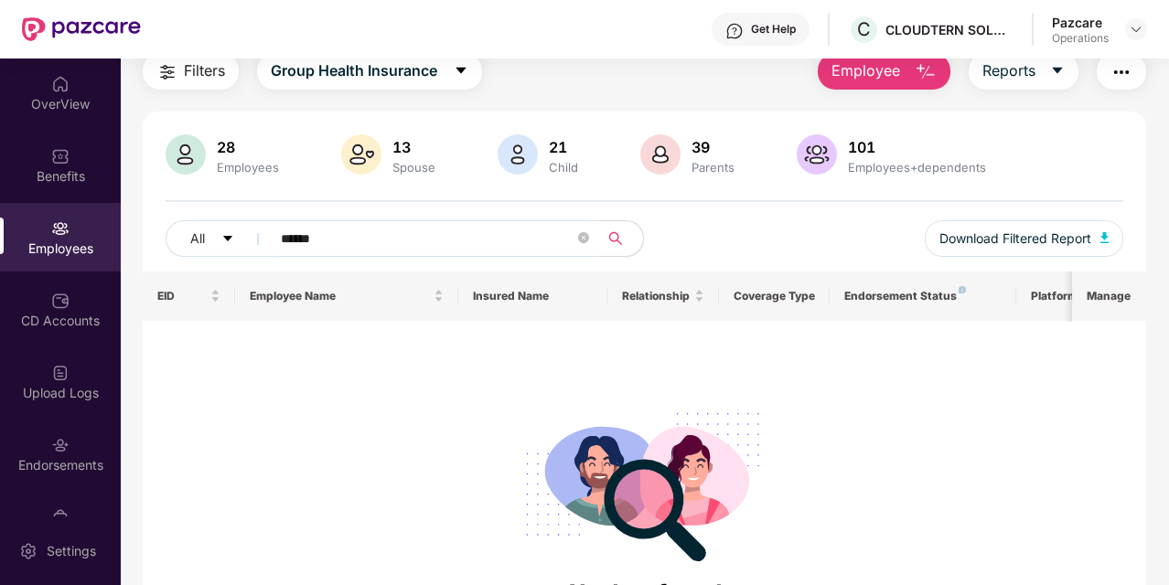
type input "******"
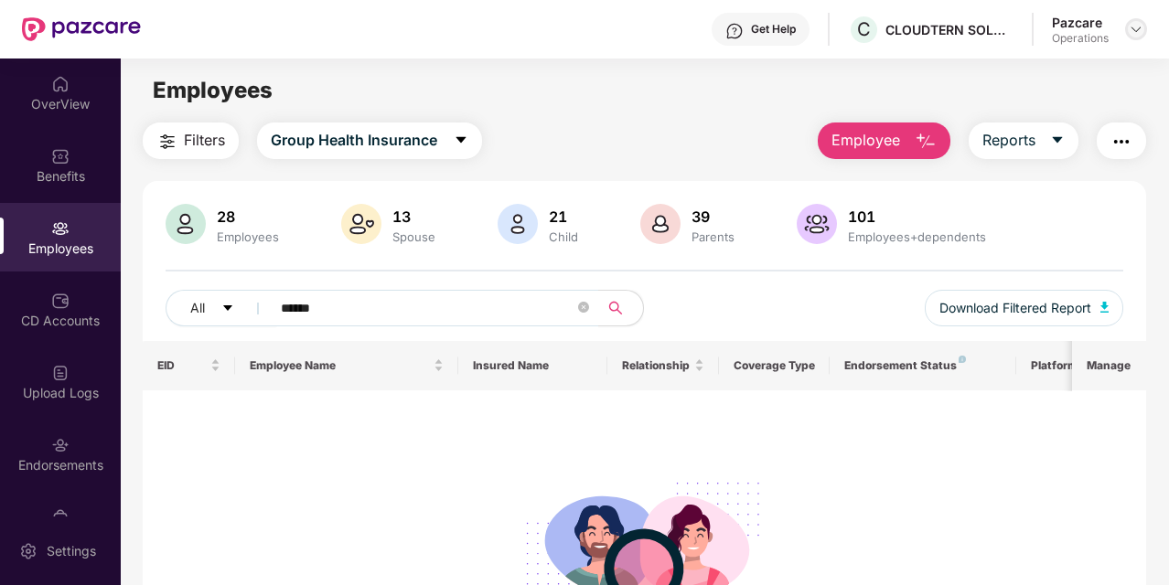
click at [1125, 26] on div at bounding box center [1136, 29] width 22 height 22
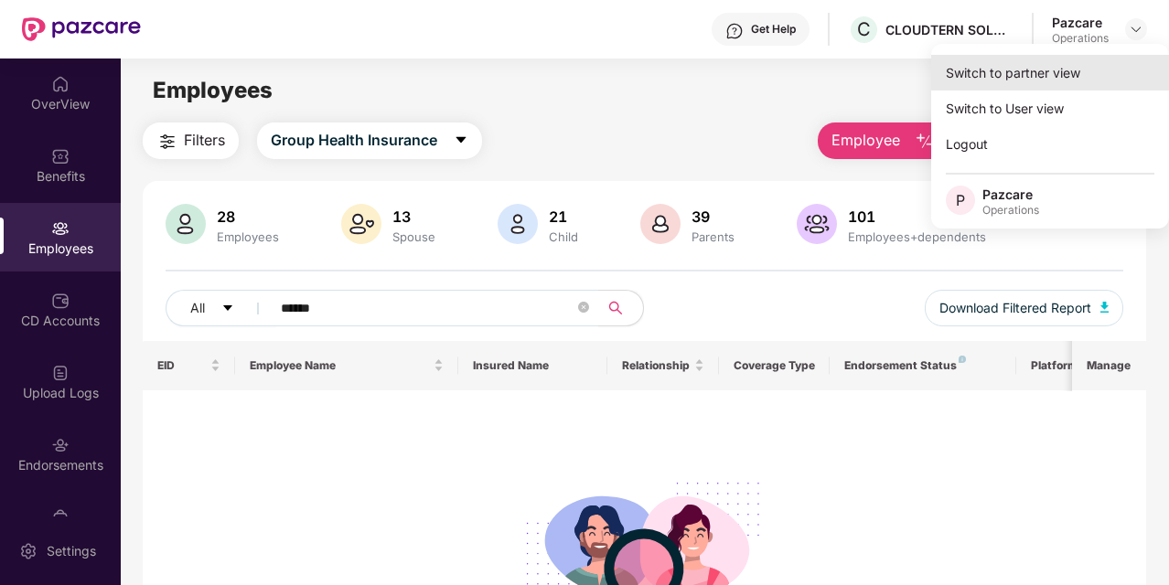
click at [1046, 75] on div "Switch to partner view" at bounding box center [1050, 73] width 238 height 36
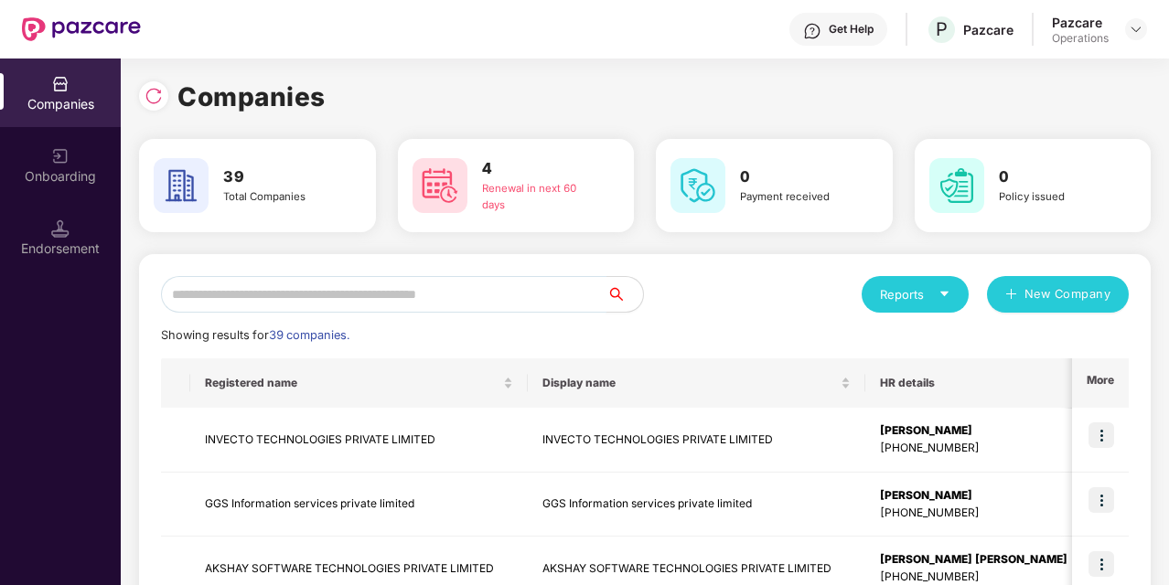
click at [527, 289] on input "text" at bounding box center [383, 294] width 445 height 37
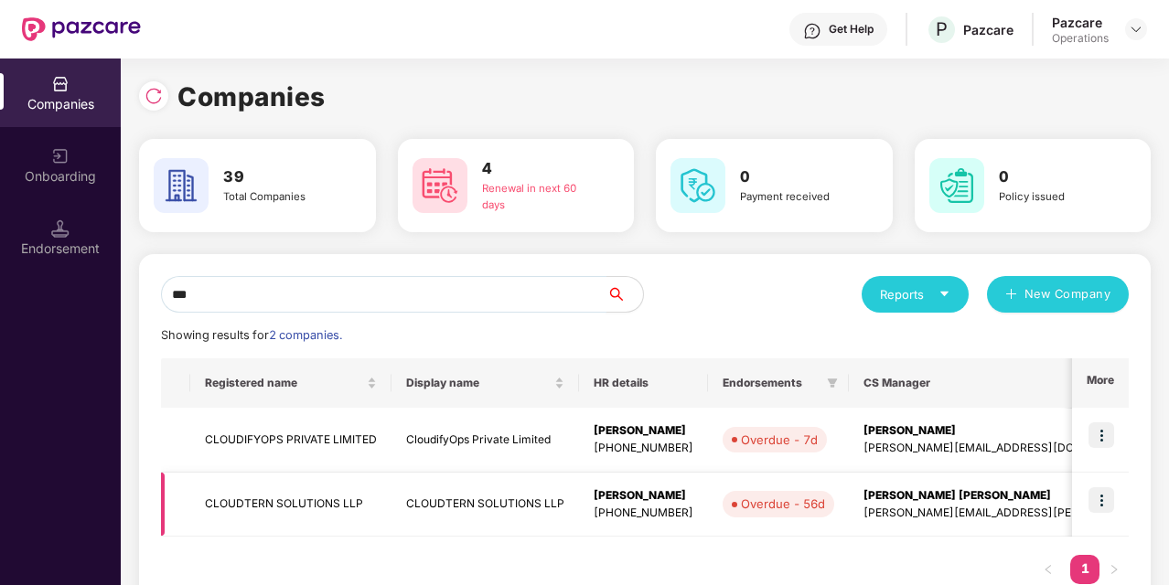
type input "***"
click at [427, 496] on td "CLOUDTERN SOLUTIONS LLP" at bounding box center [484, 505] width 187 height 65
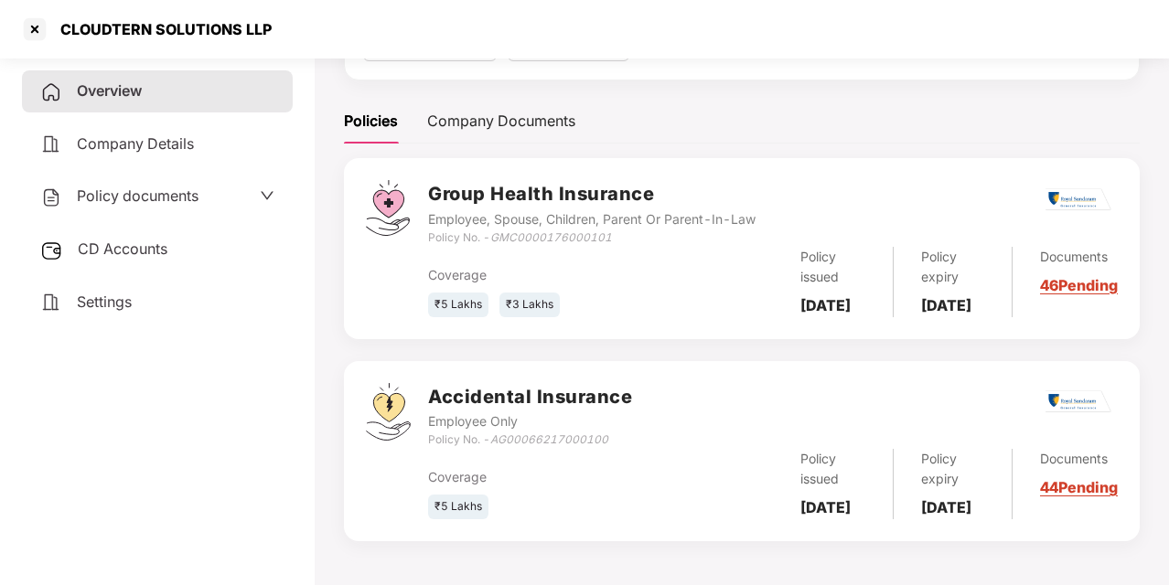
scroll to position [268, 0]
click at [825, 269] on div "Policy issued 23 July 2025" at bounding box center [833, 282] width 120 height 70
copy b "23 July 2025"
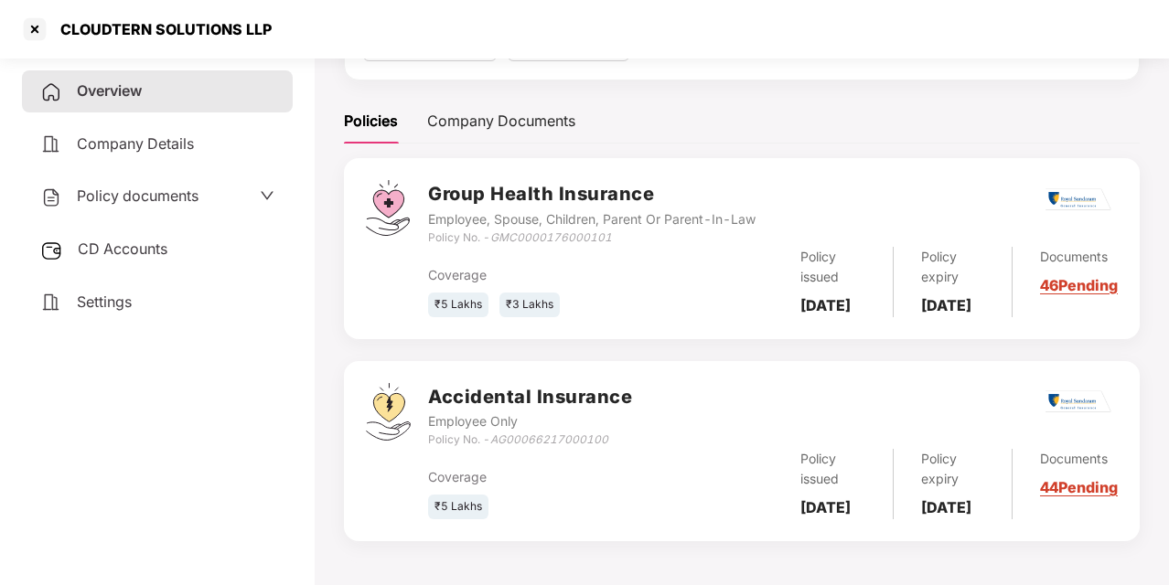
click at [947, 296] on b "22 July 2026" at bounding box center [946, 305] width 50 height 18
copy b "22 July 2026"
